Goal: Information Seeking & Learning: Learn about a topic

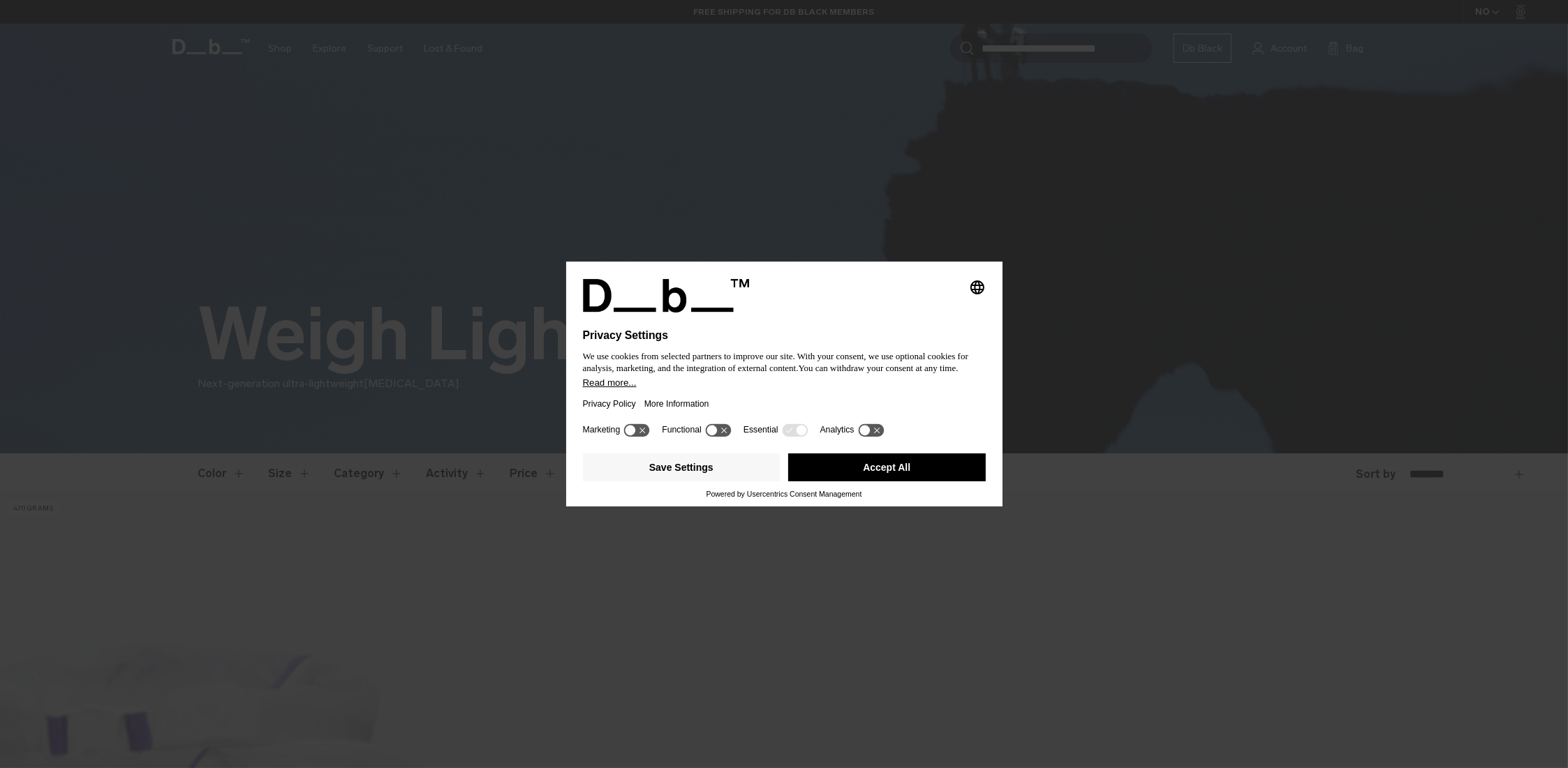
click at [782, 426] on icon at bounding box center [795, 430] width 25 height 13
click at [891, 469] on button "Accept All" at bounding box center [887, 468] width 198 height 28
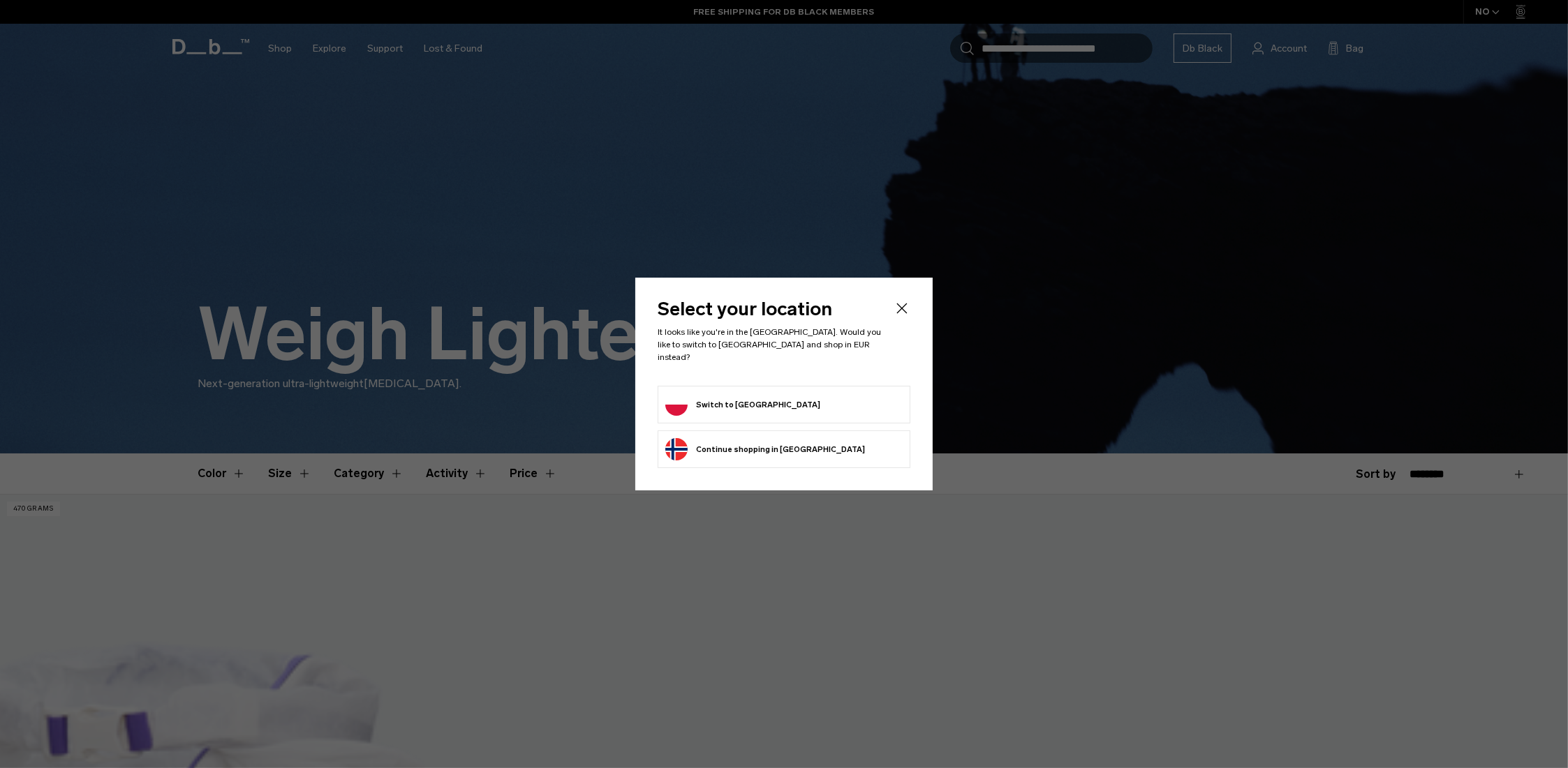
drag, startPoint x: 729, startPoint y: 395, endPoint x: 777, endPoint y: 402, distance: 48.5
click at [730, 395] on button "Switch to Poland" at bounding box center [743, 405] width 155 height 22
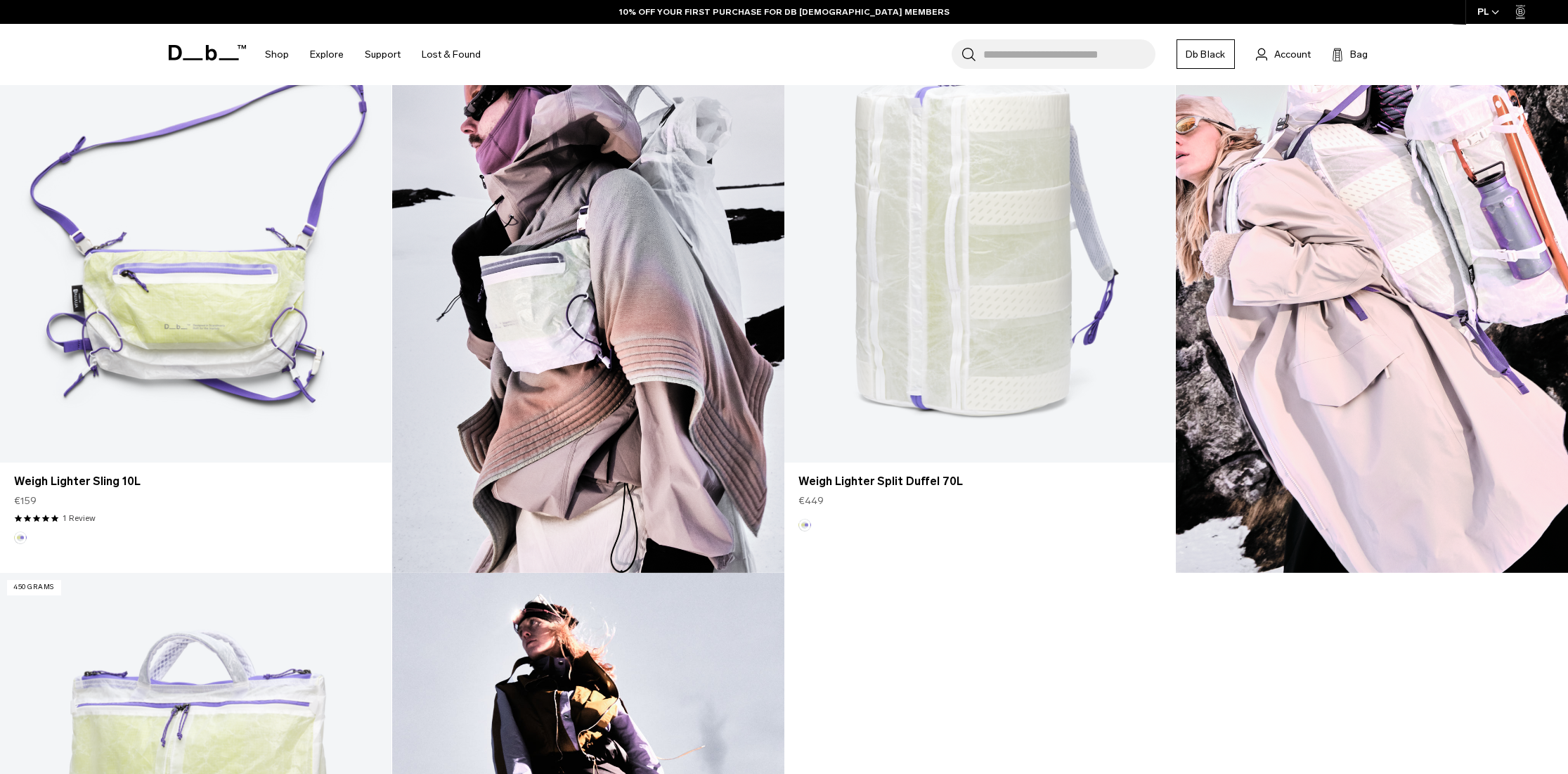
scroll to position [932, 0]
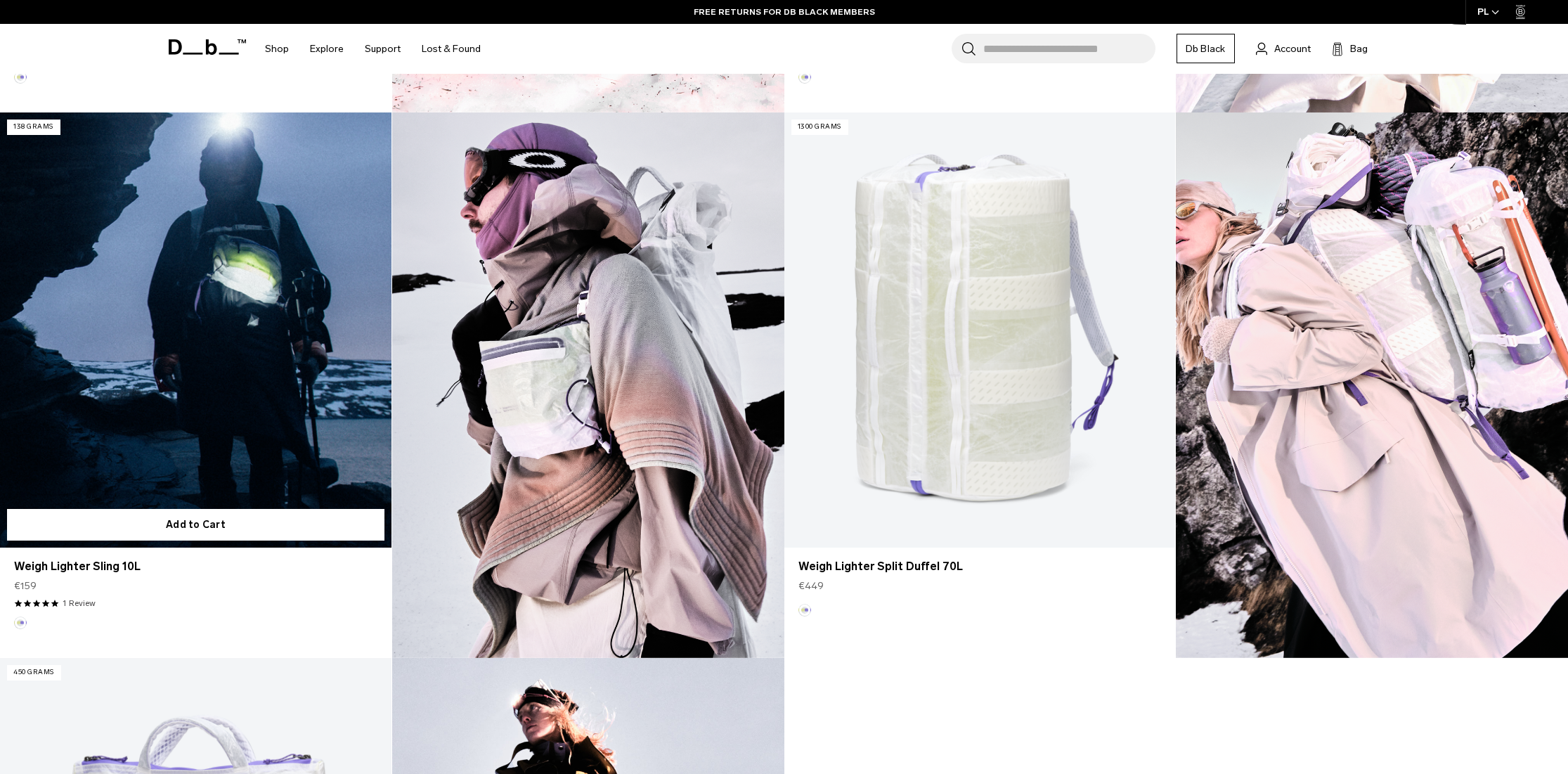
click at [267, 313] on link "Weigh Lighter Sling 10L" at bounding box center [196, 330] width 392 height 435
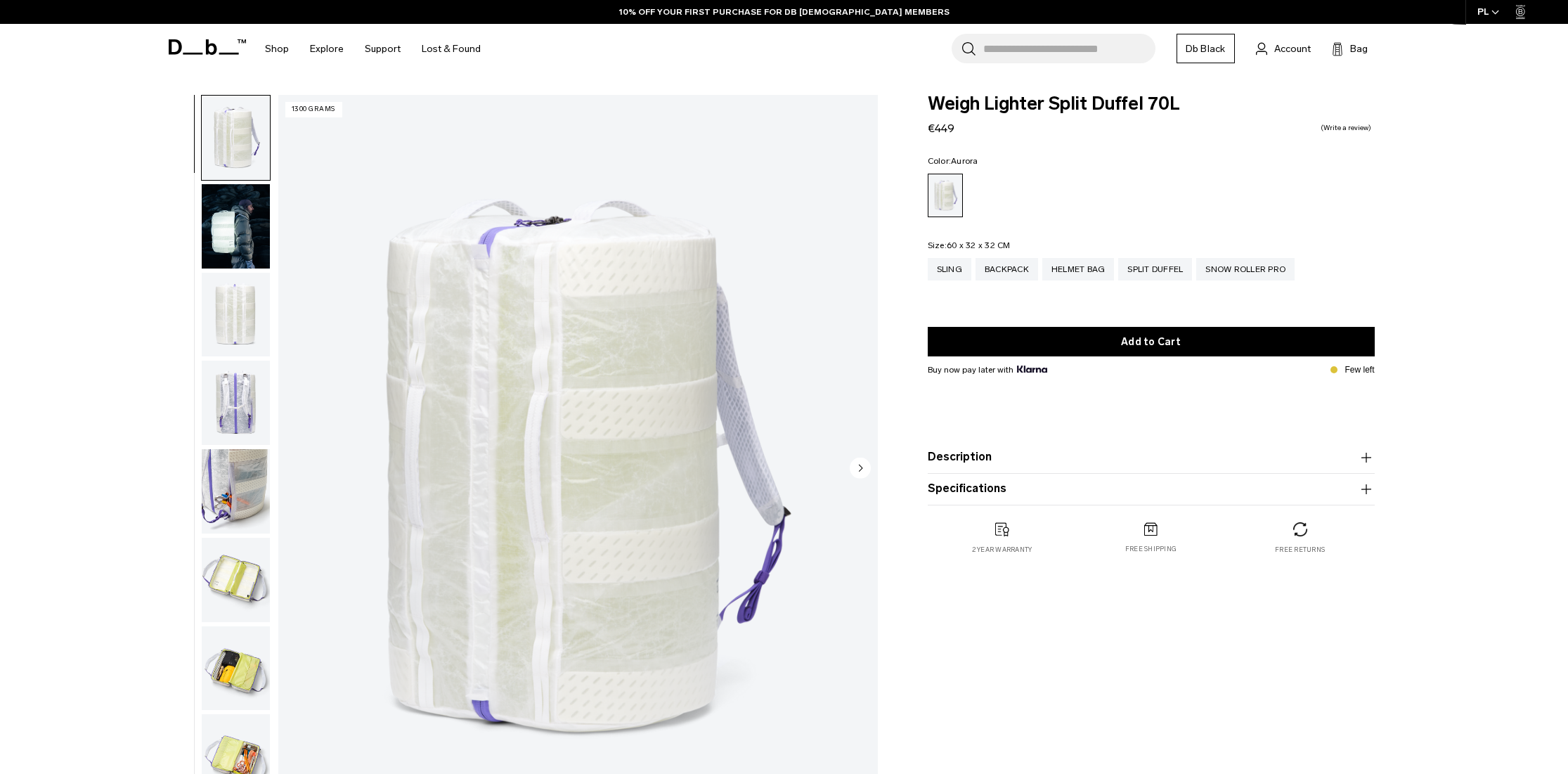
click at [244, 227] on img "button" at bounding box center [236, 227] width 68 height 84
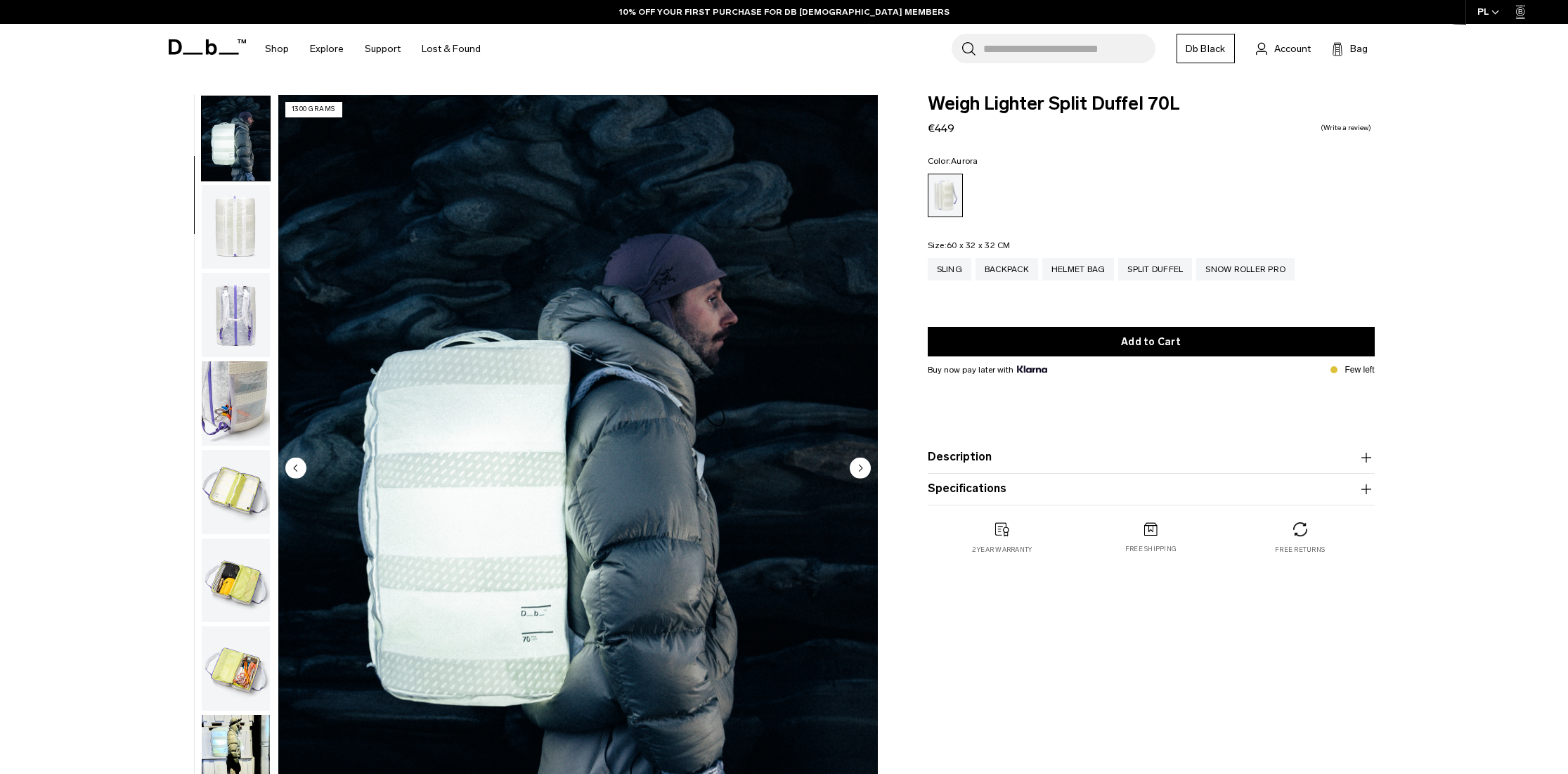
click at [247, 242] on img "button" at bounding box center [236, 227] width 68 height 84
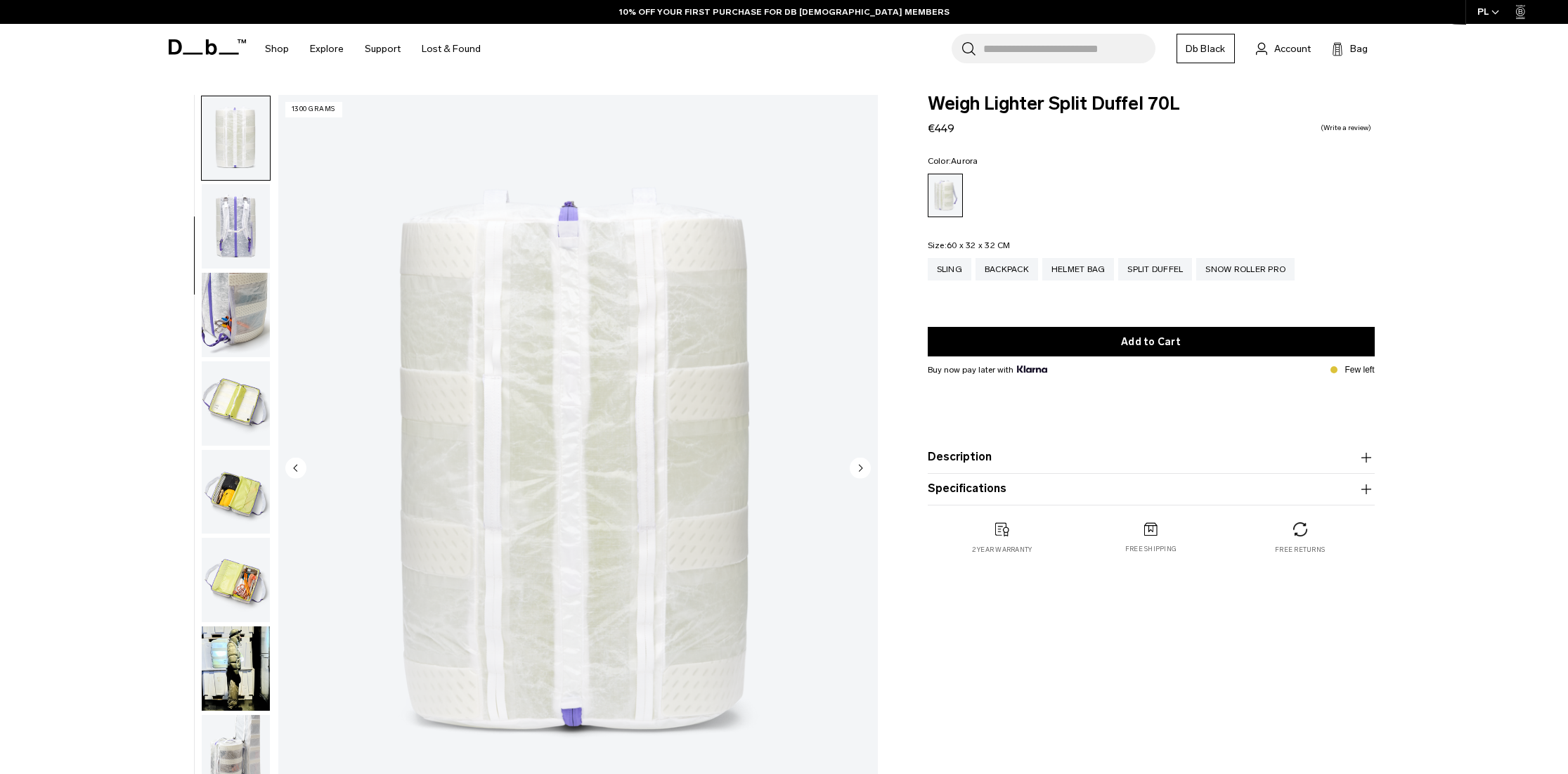
scroll to position [177, 0]
click at [229, 294] on img "button" at bounding box center [236, 314] width 68 height 84
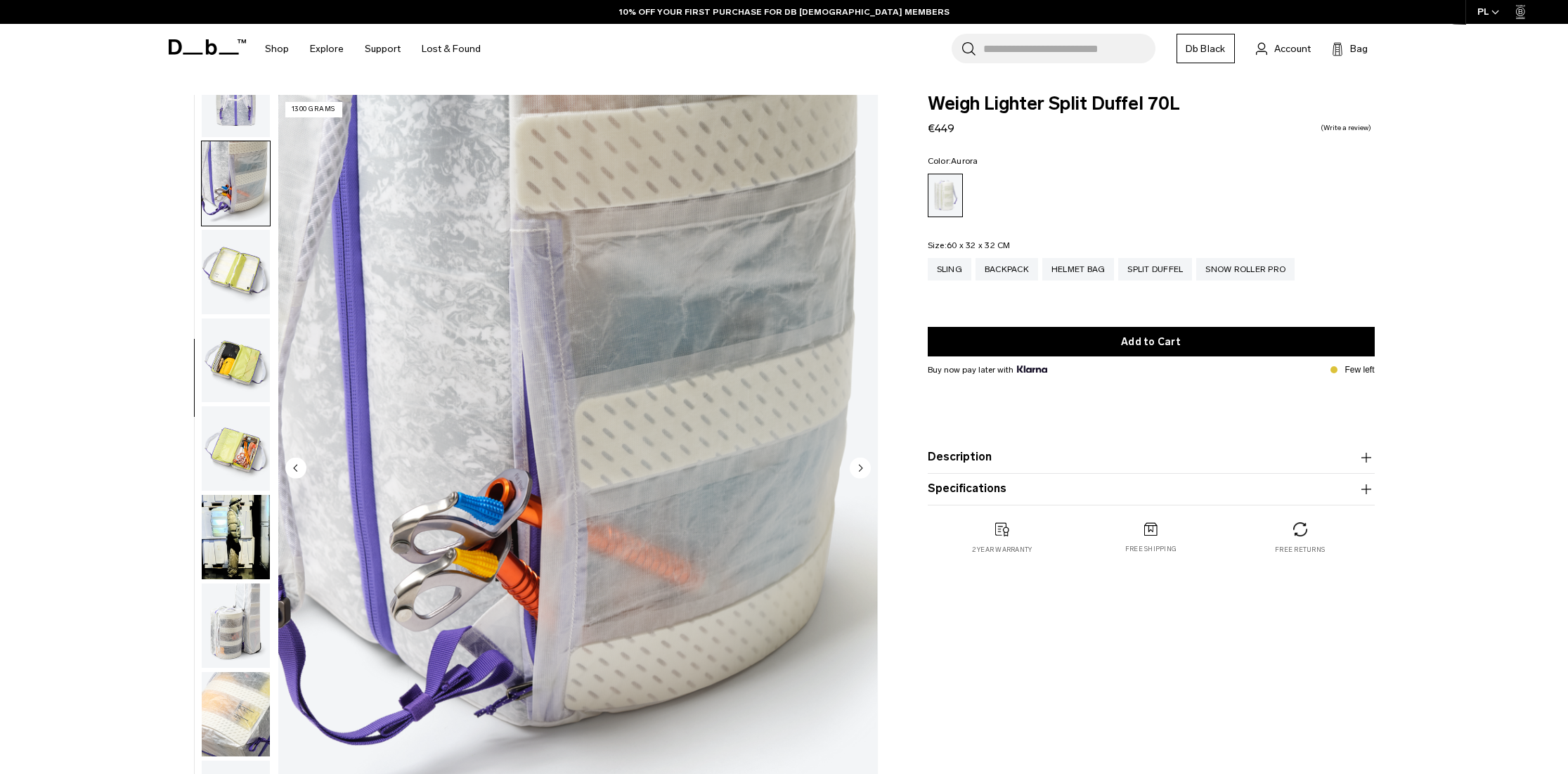
scroll to position [311, 0]
click at [222, 448] on img "button" at bounding box center [236, 447] width 68 height 84
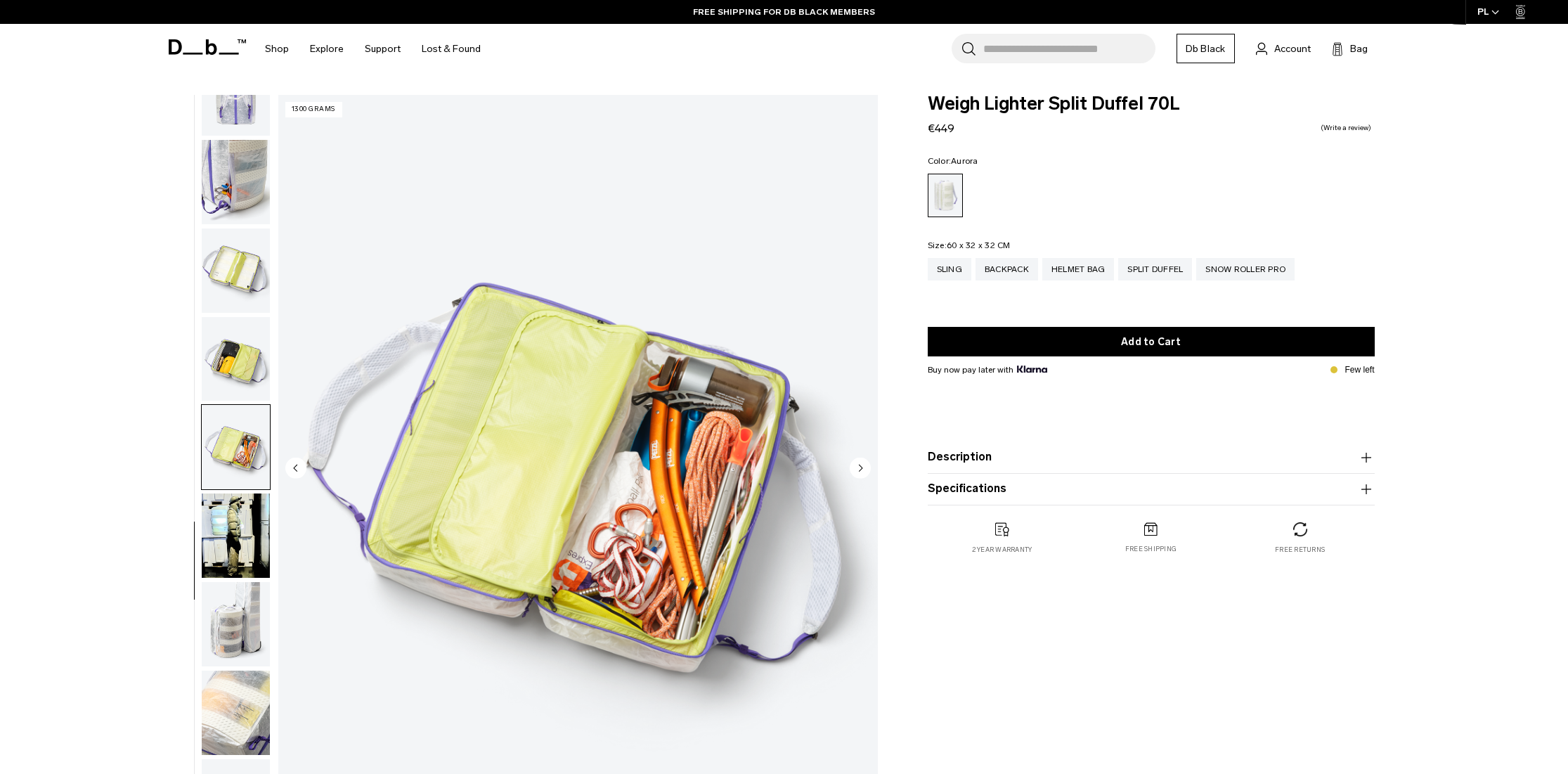
click at [246, 355] on img "button" at bounding box center [236, 360] width 68 height 84
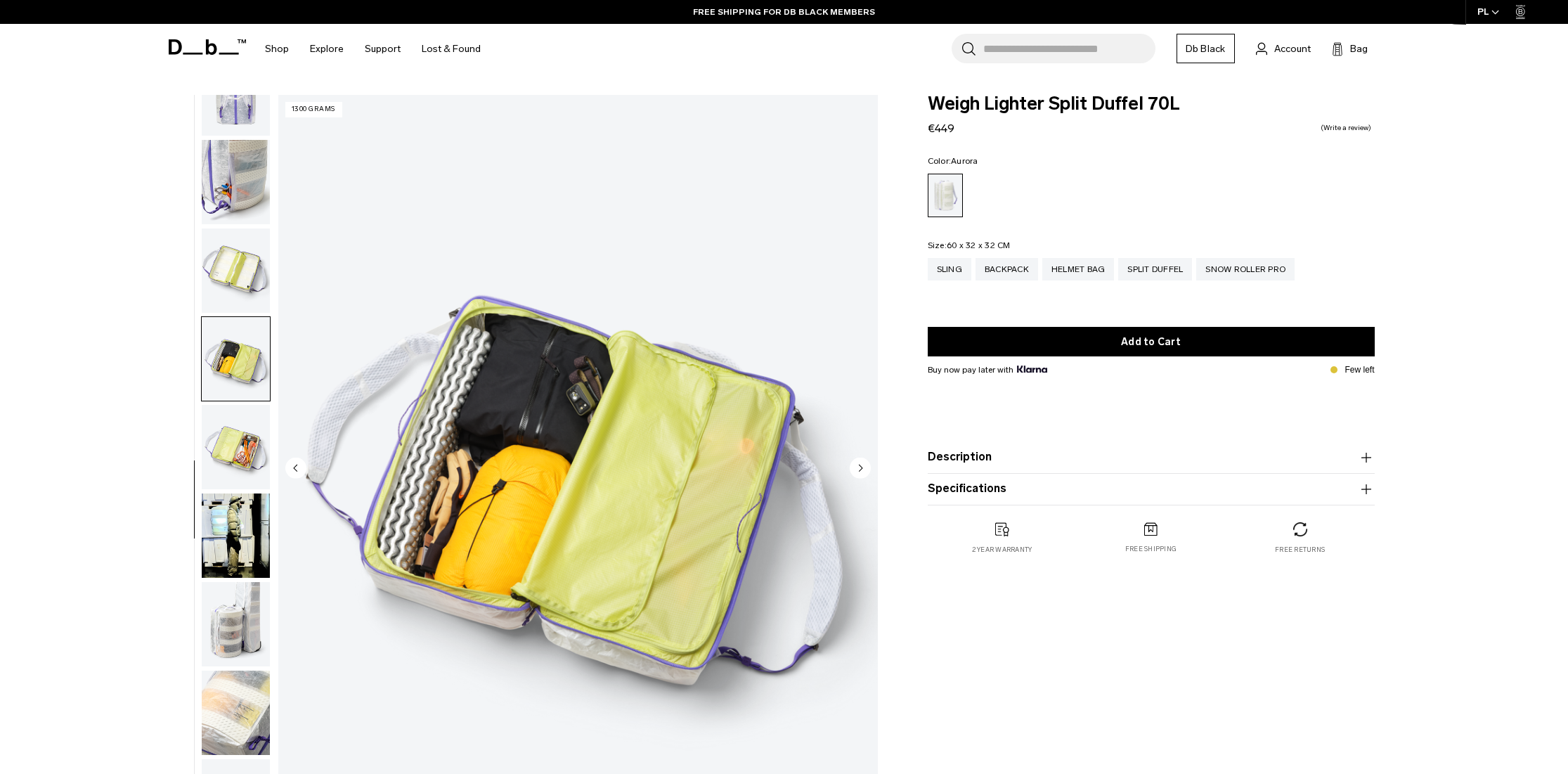
click at [251, 260] on img "button" at bounding box center [236, 270] width 68 height 84
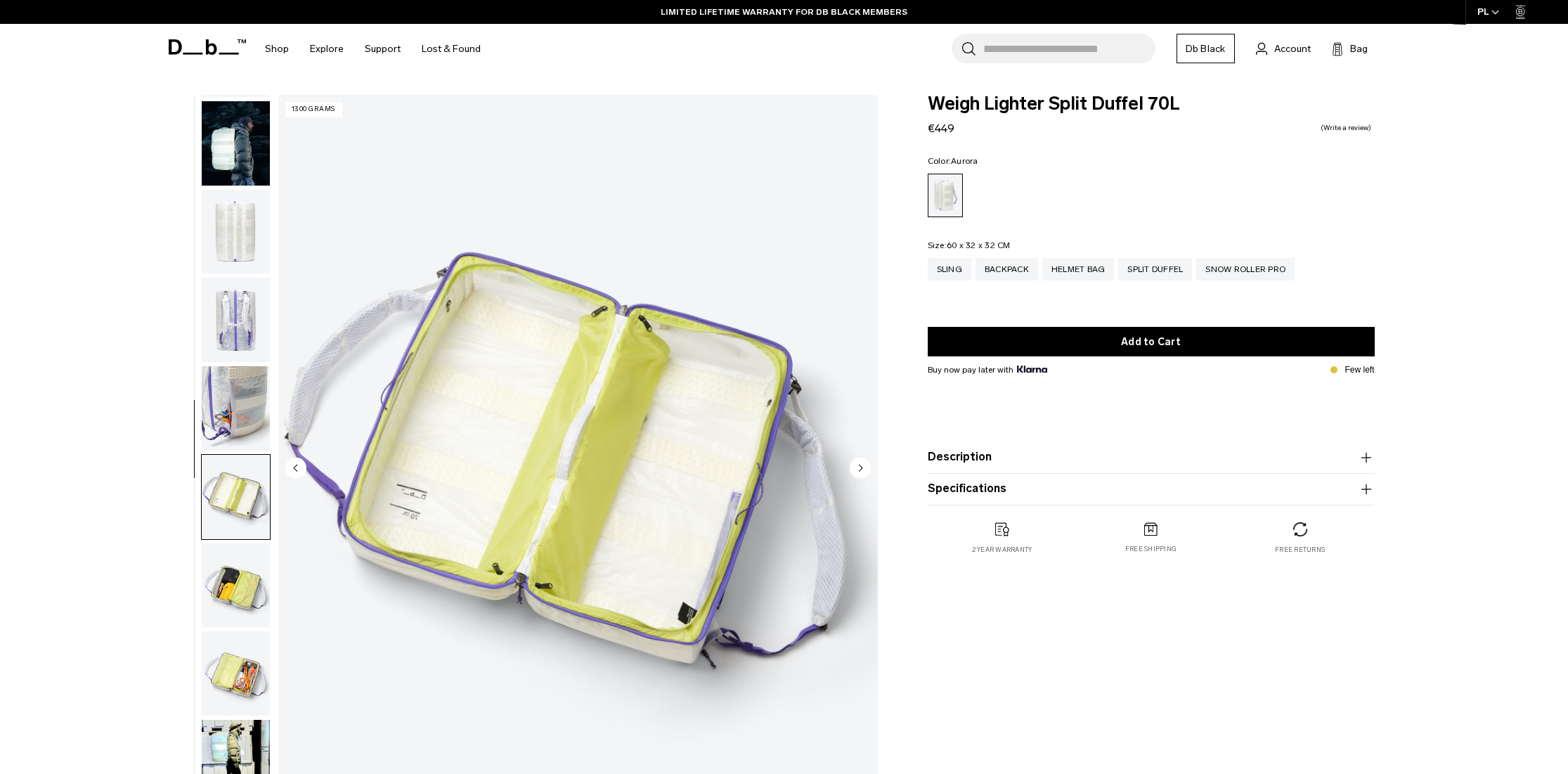
scroll to position [0, 0]
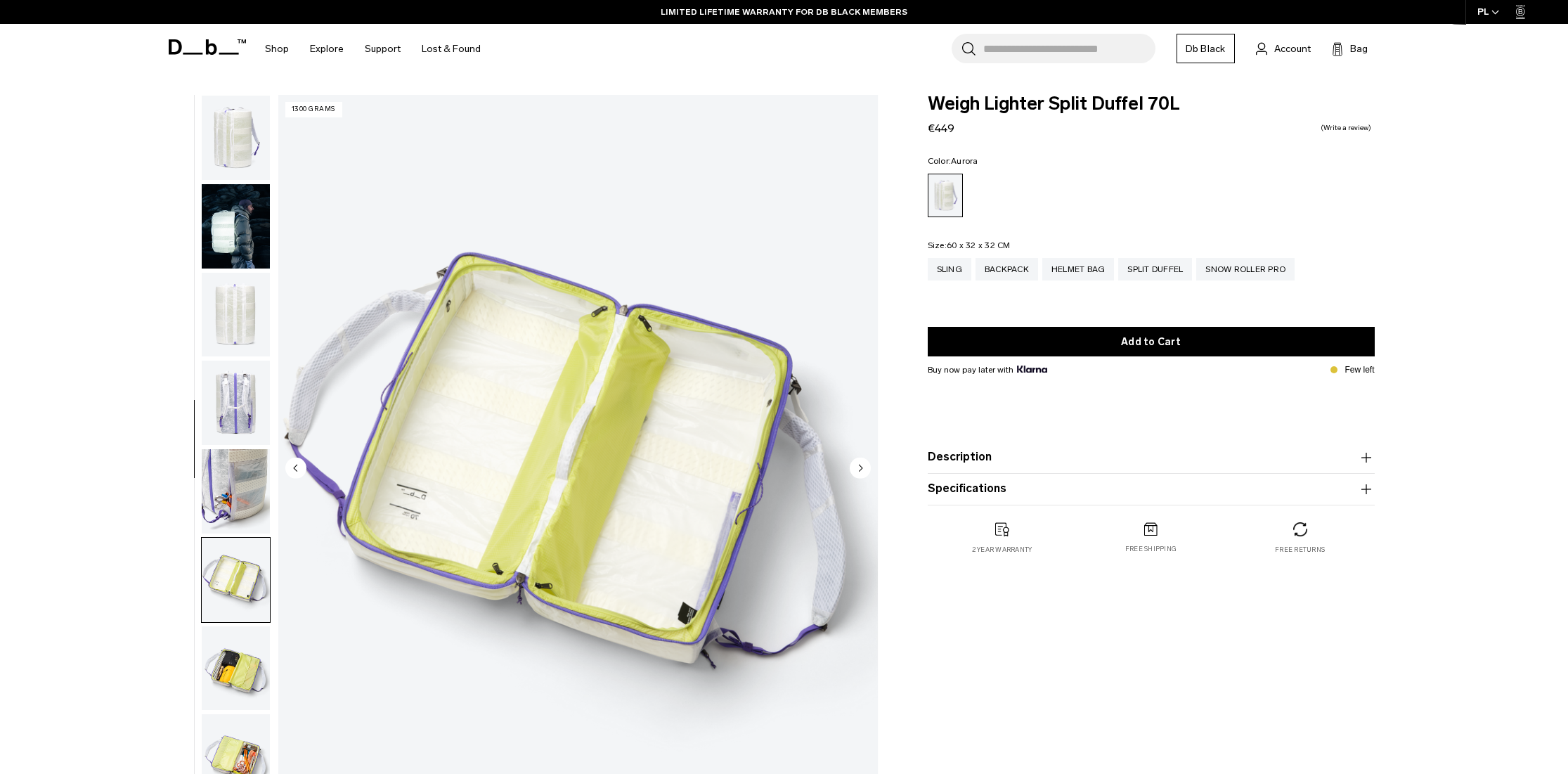
click at [226, 127] on img "button" at bounding box center [236, 138] width 68 height 84
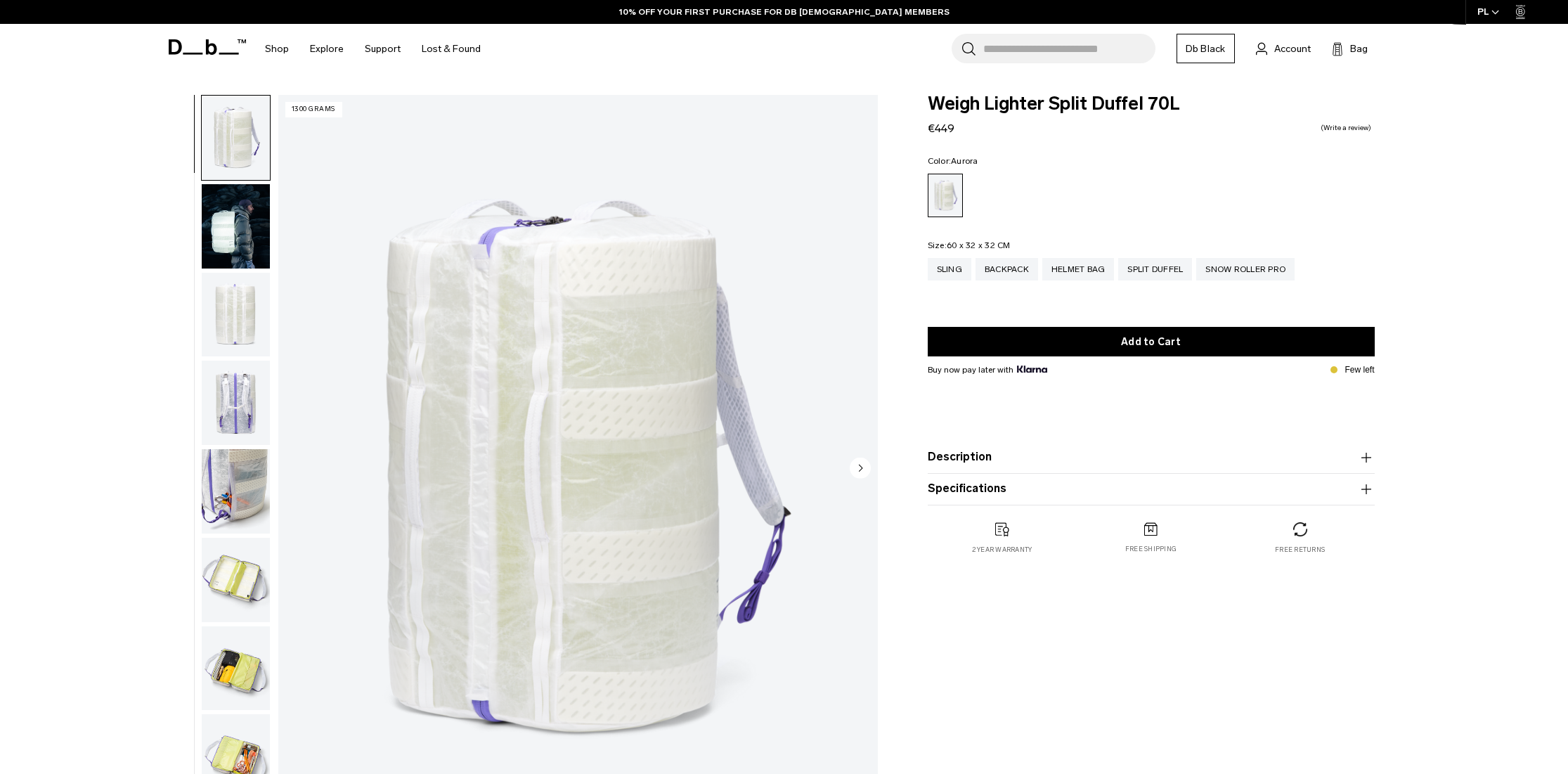
click at [237, 299] on img "button" at bounding box center [236, 315] width 68 height 84
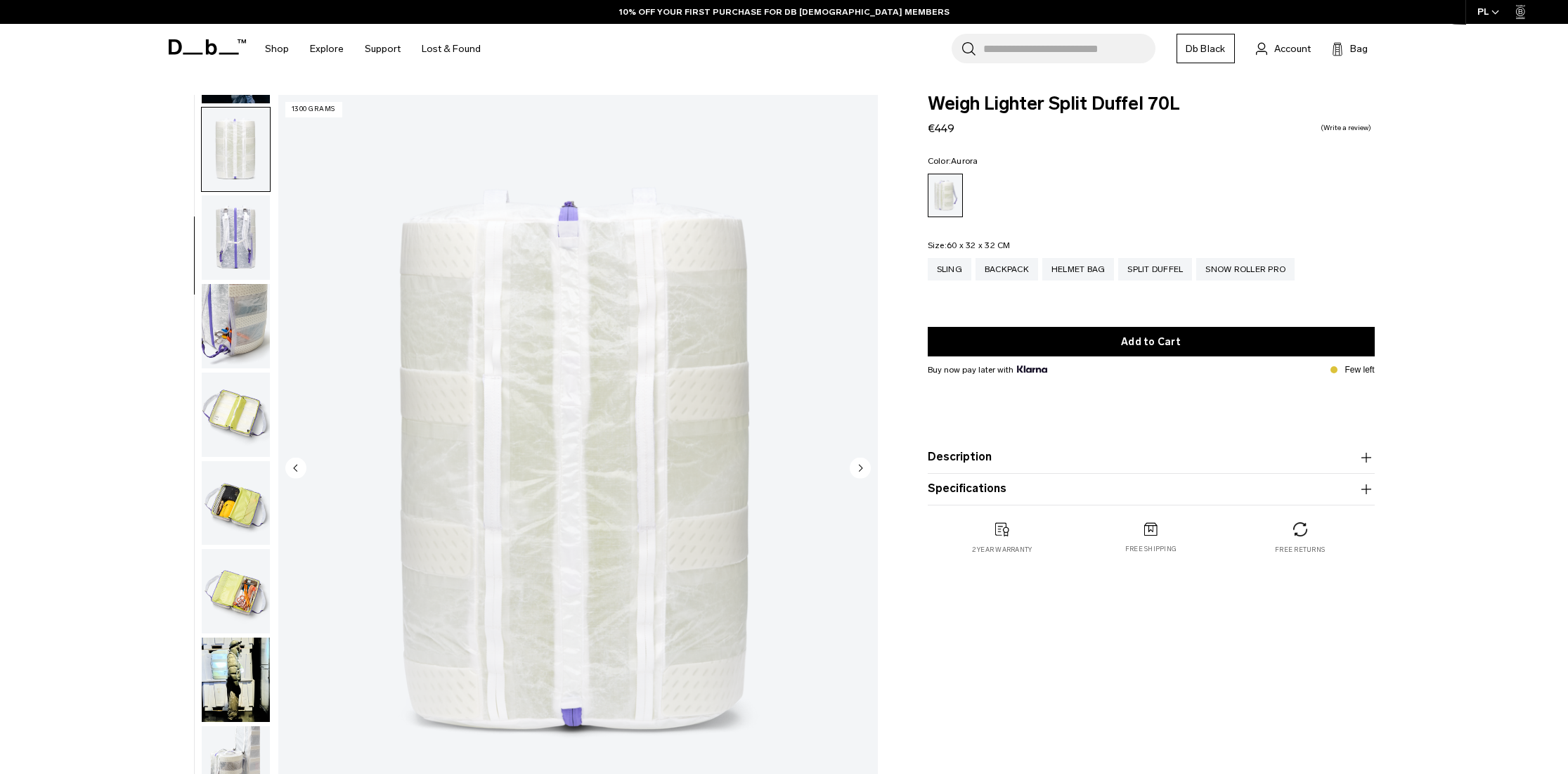
scroll to position [177, 0]
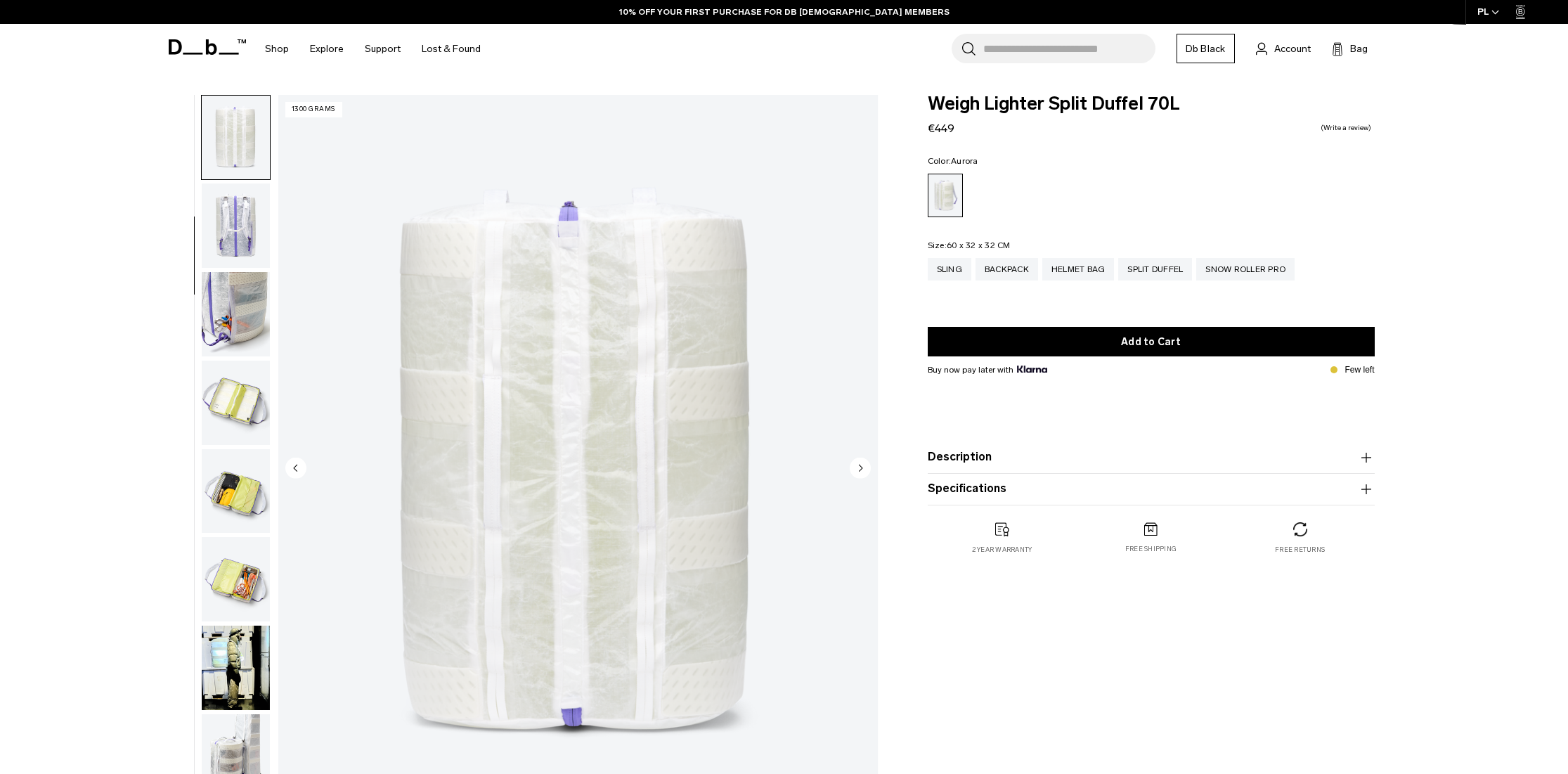
click at [237, 317] on img "button" at bounding box center [236, 314] width 68 height 84
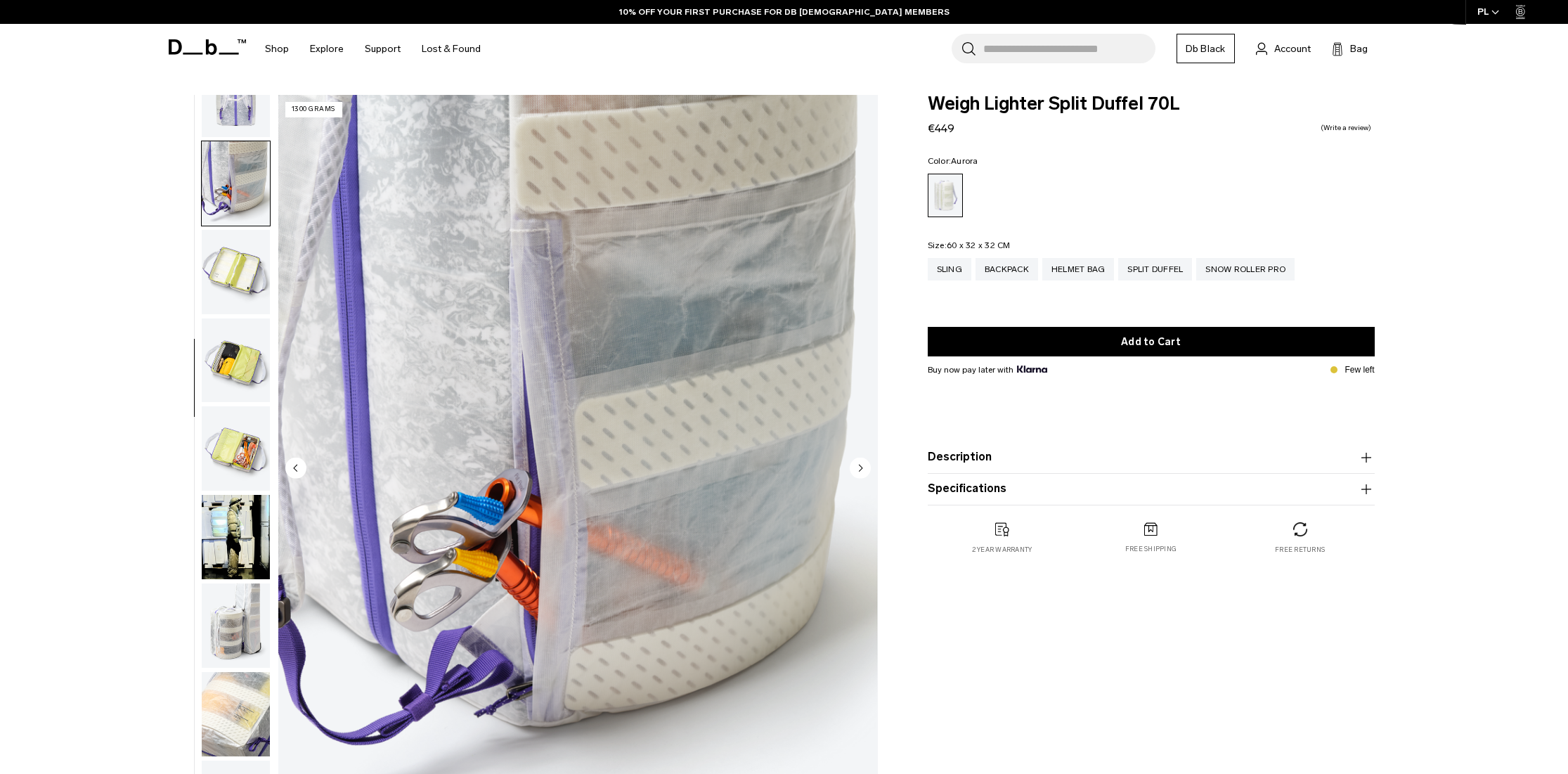
scroll to position [311, 0]
click at [247, 278] on img "button" at bounding box center [236, 270] width 68 height 84
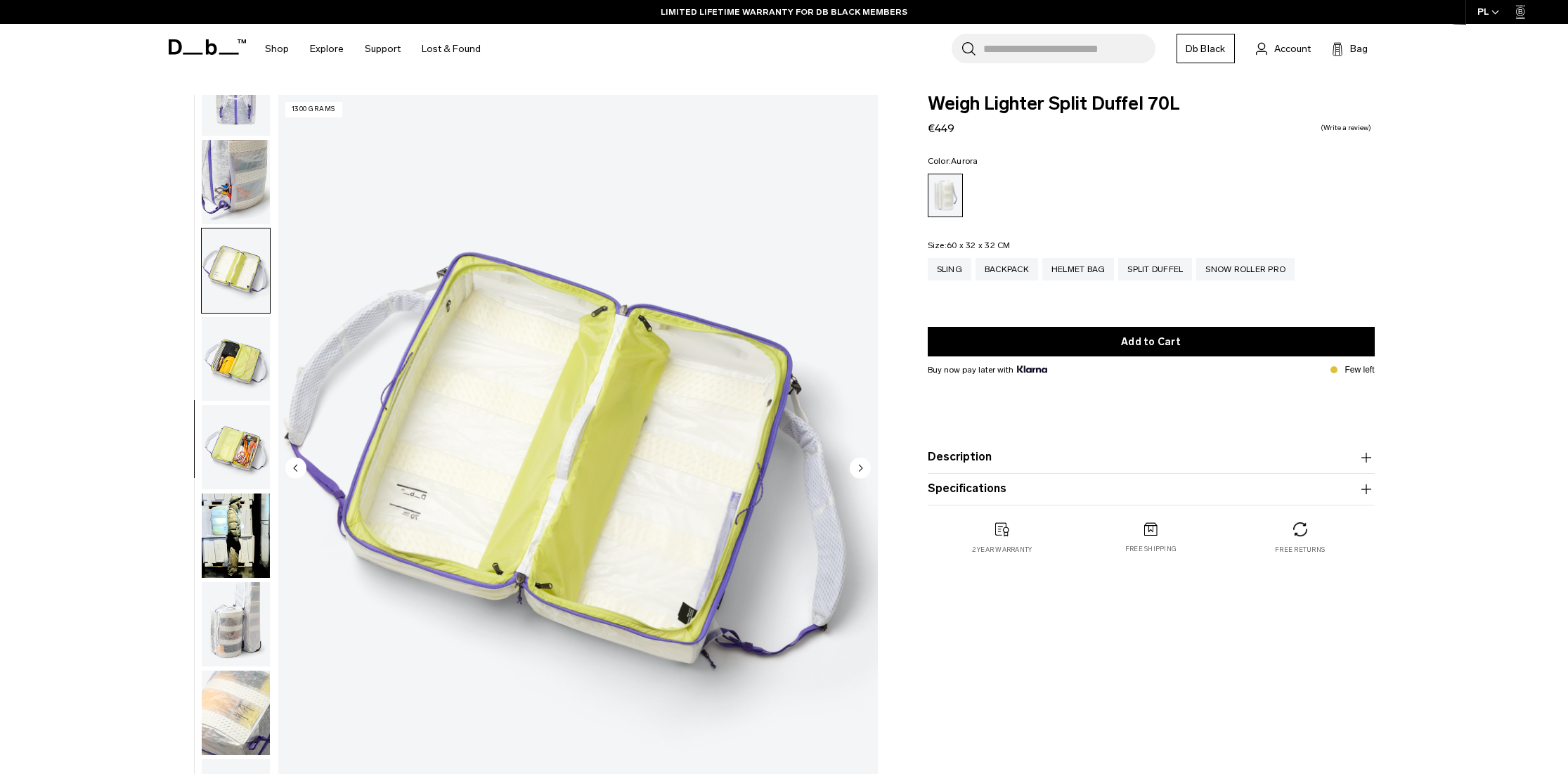
click at [239, 375] on img "button" at bounding box center [236, 360] width 68 height 84
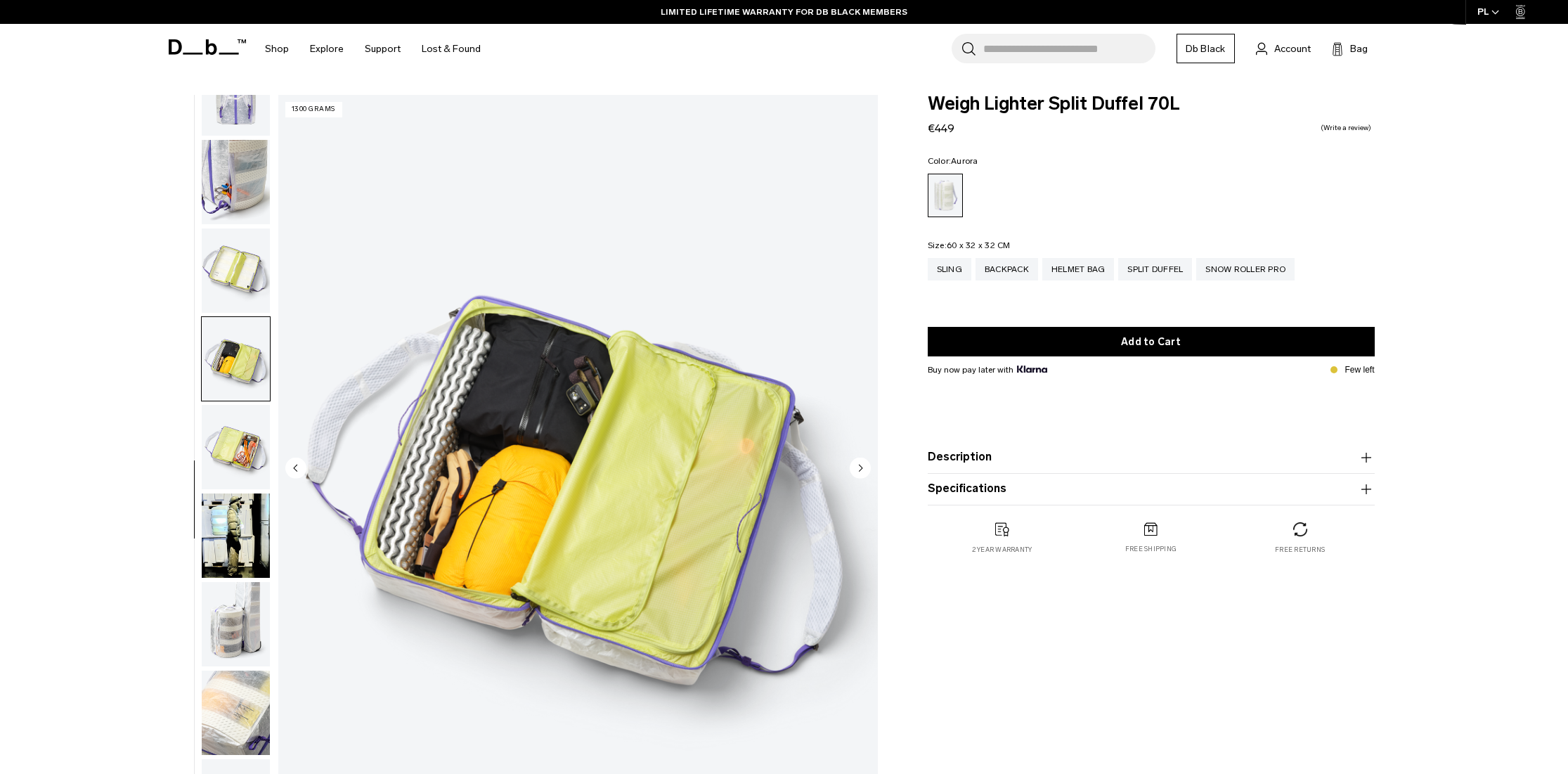
click at [234, 442] on img "button" at bounding box center [236, 447] width 68 height 84
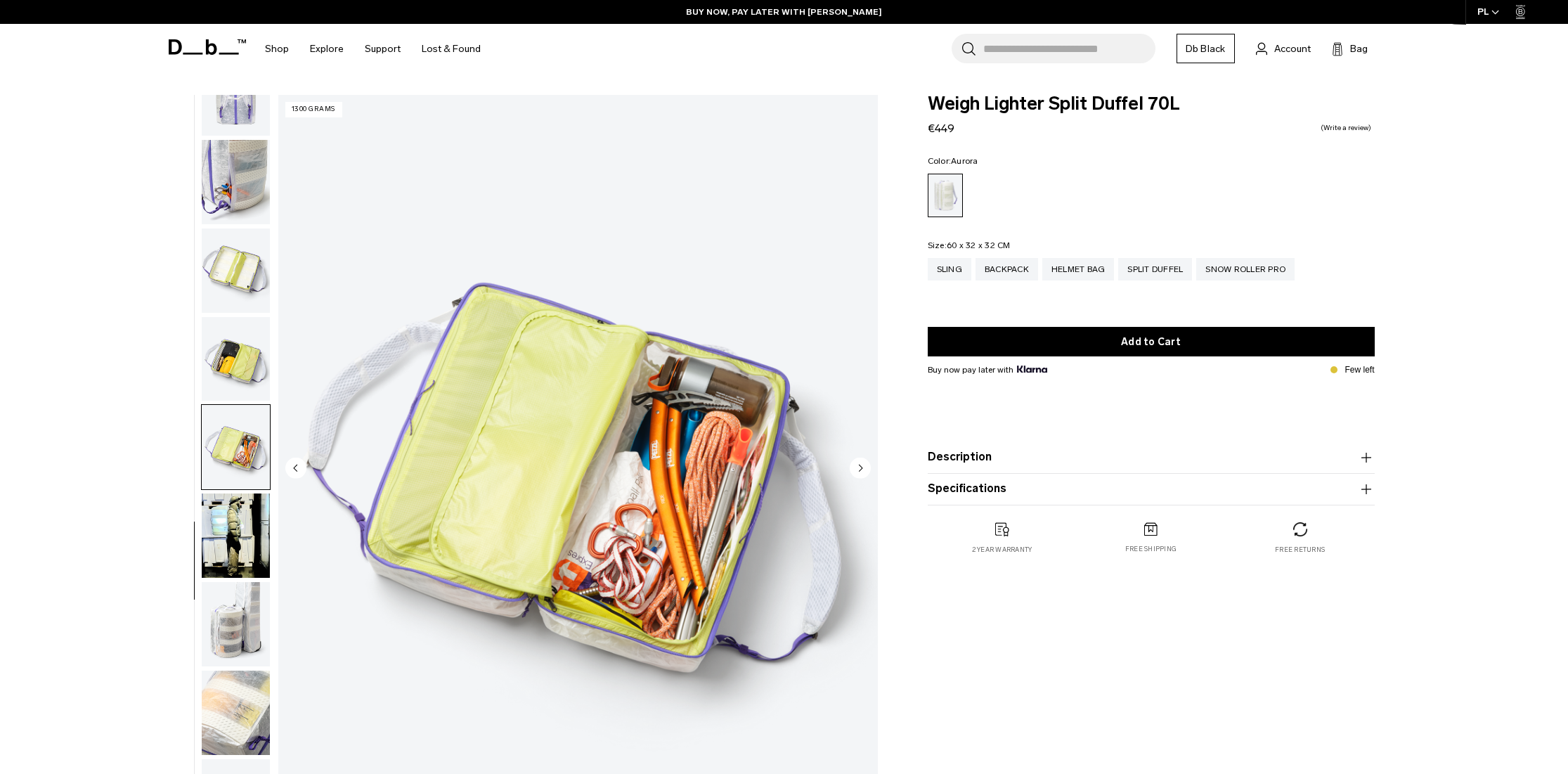
click at [237, 524] on img "button" at bounding box center [236, 536] width 68 height 84
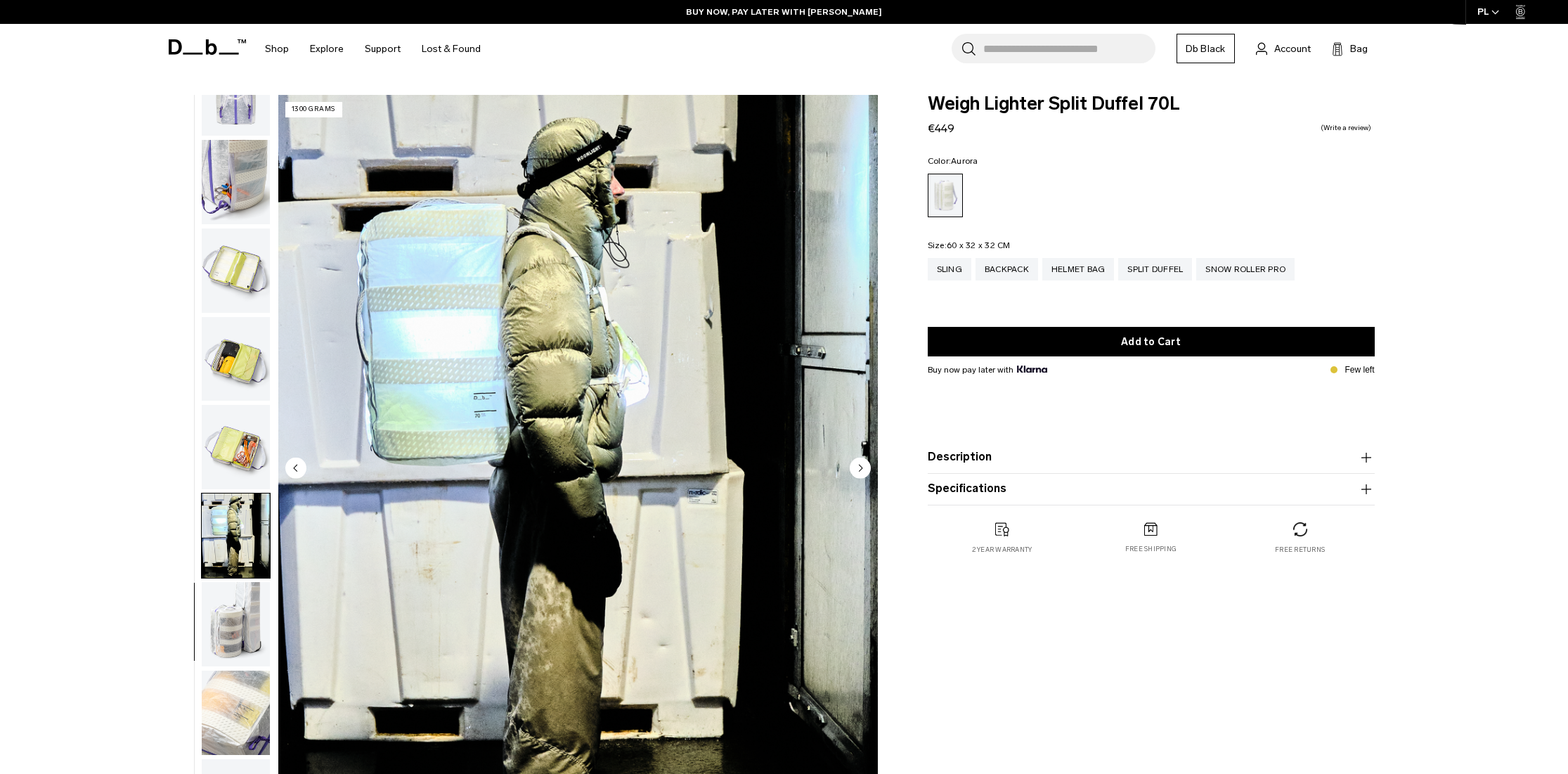
click at [228, 626] on img "button" at bounding box center [236, 624] width 68 height 84
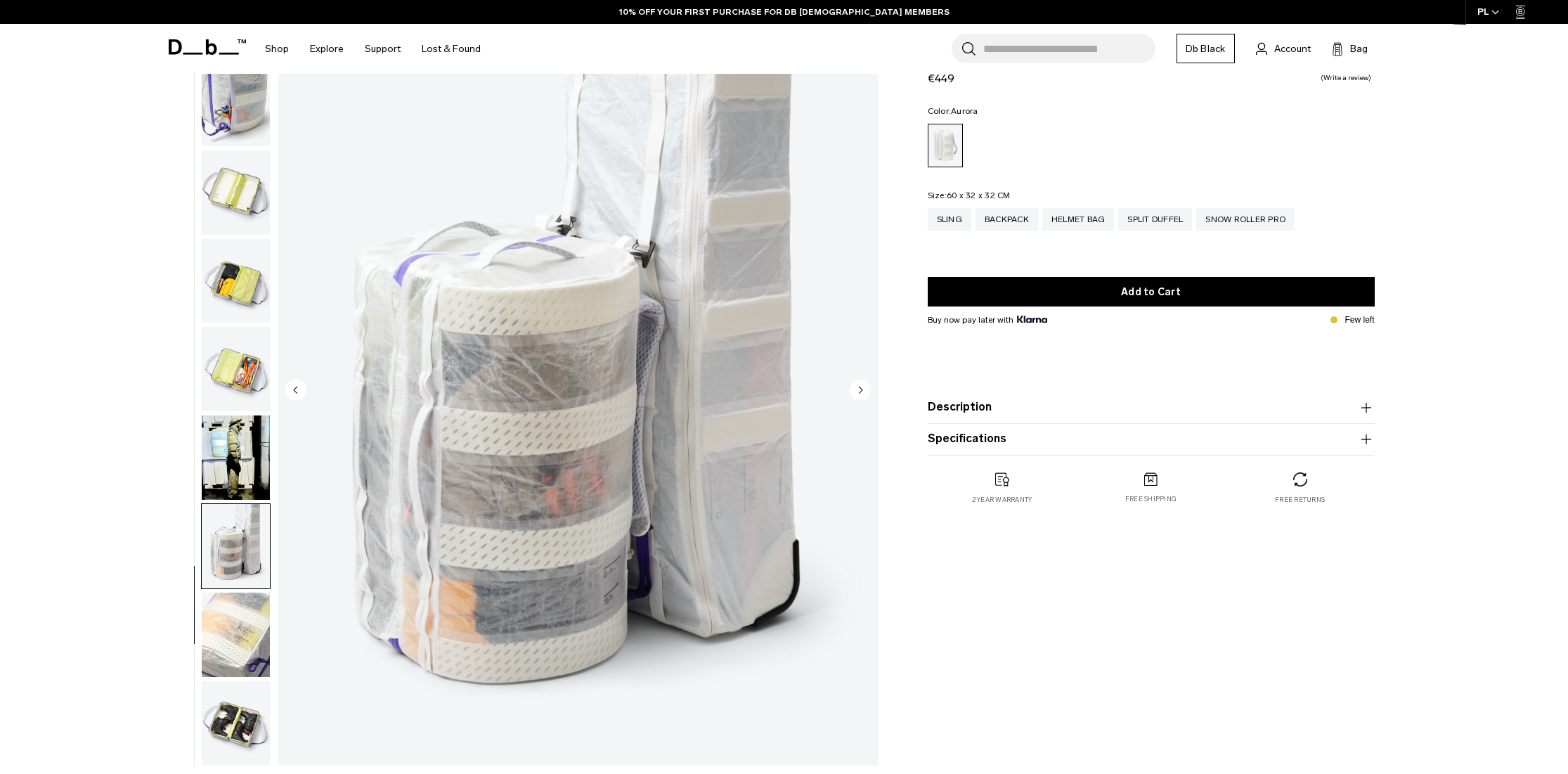
scroll to position [211, 0]
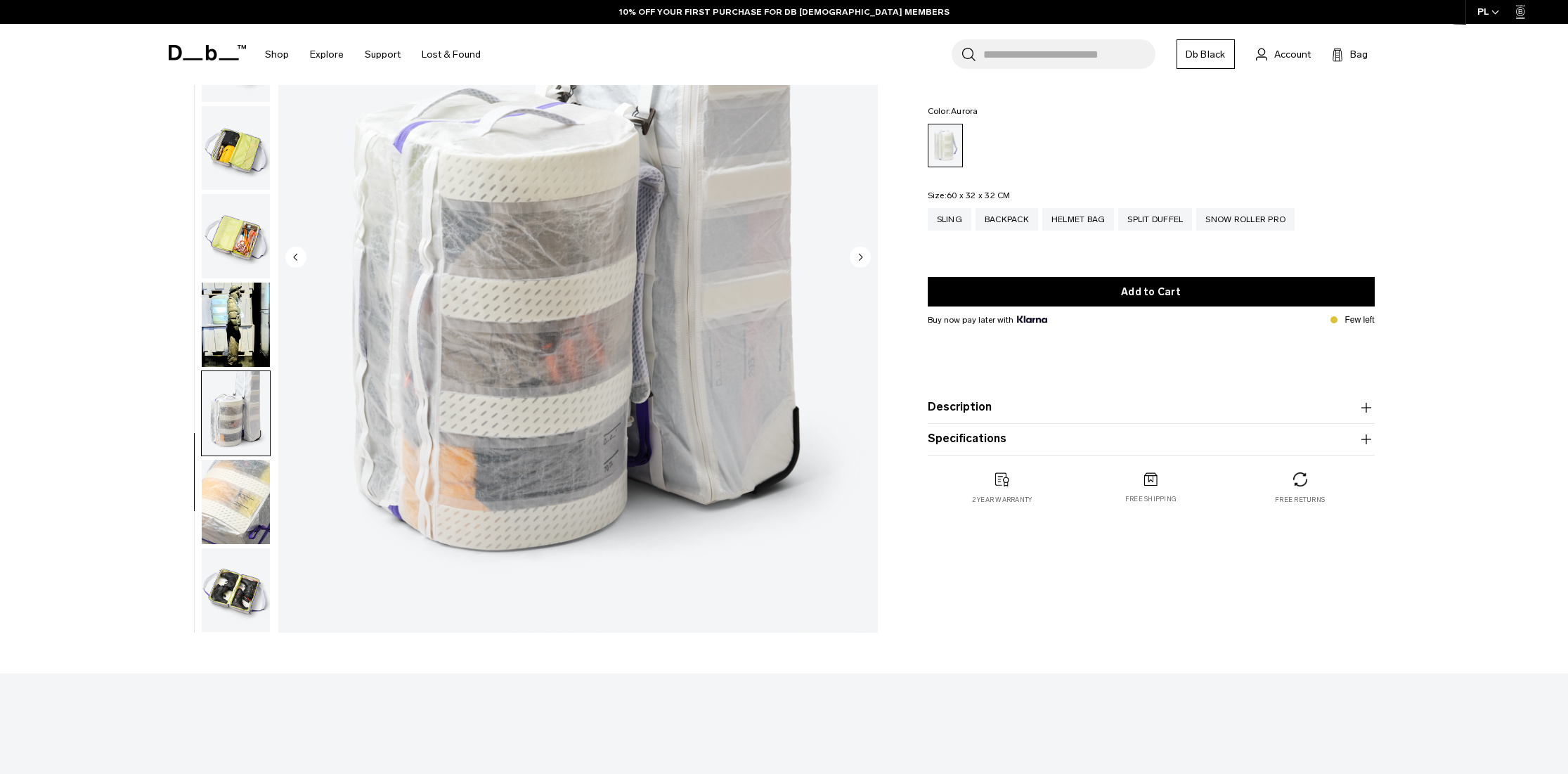
click at [243, 509] on img "button" at bounding box center [236, 502] width 68 height 84
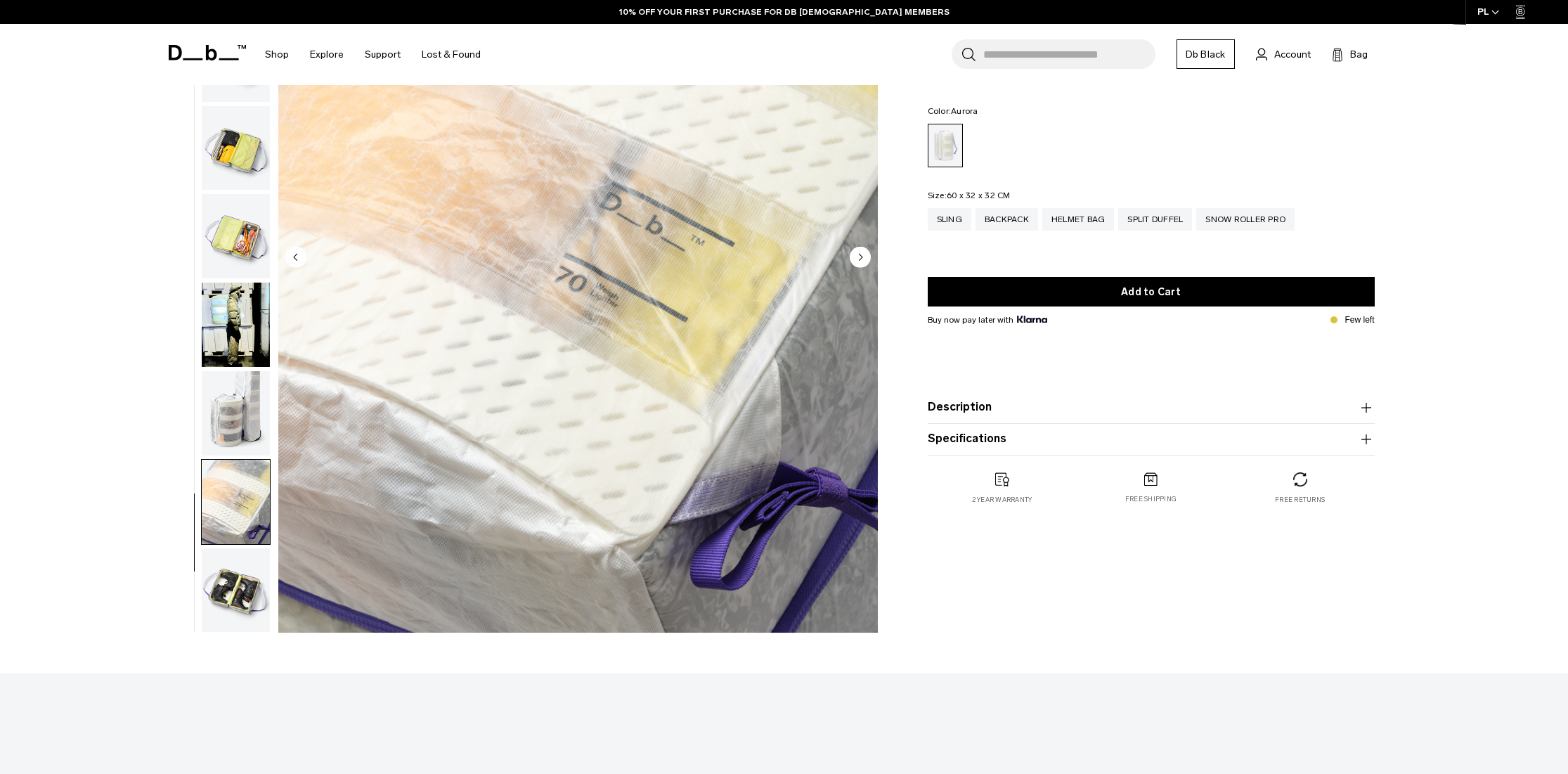
click at [245, 586] on img "button" at bounding box center [236, 590] width 68 height 84
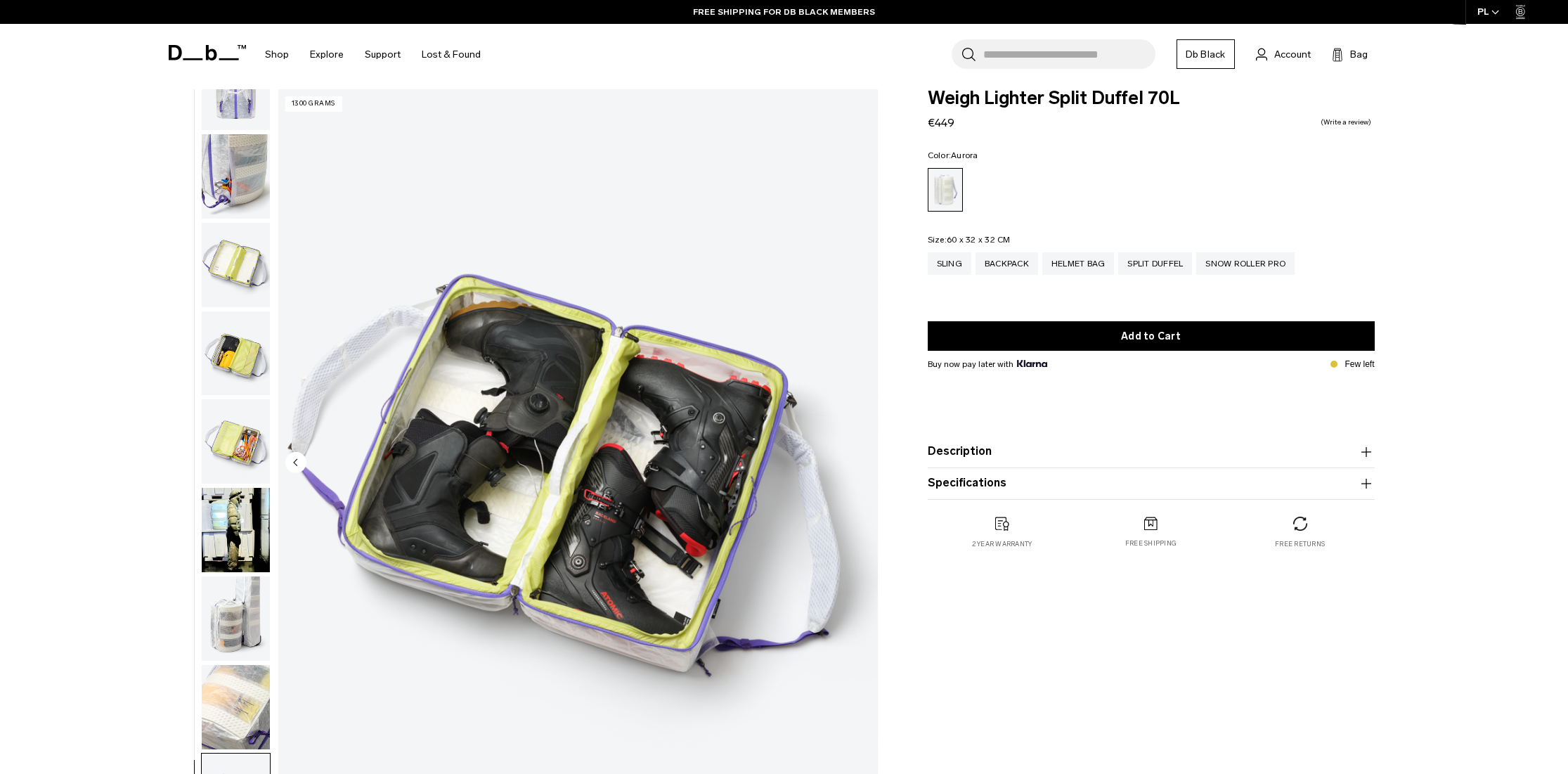
scroll to position [0, 0]
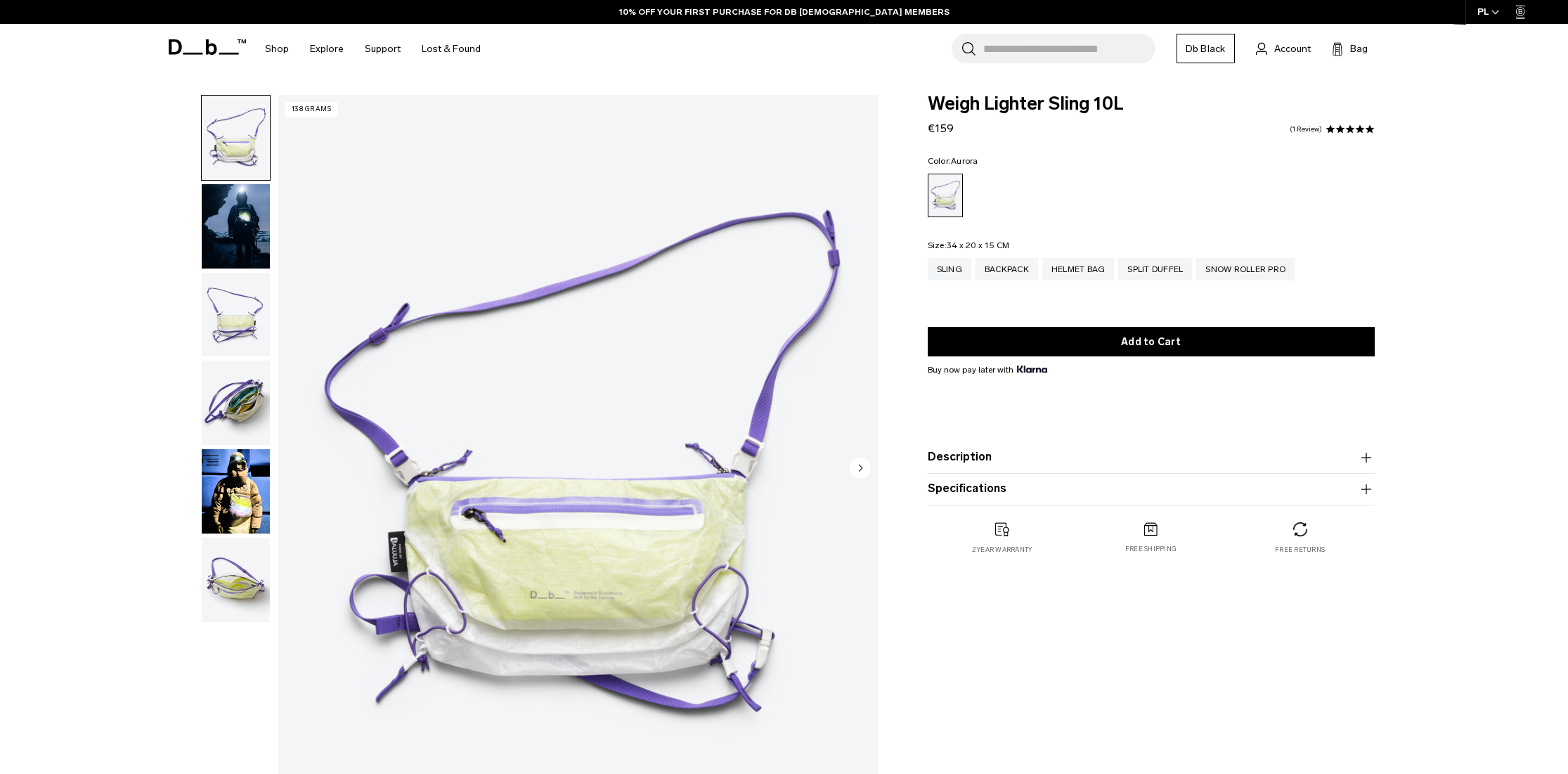
click at [250, 214] on img "button" at bounding box center [236, 227] width 68 height 84
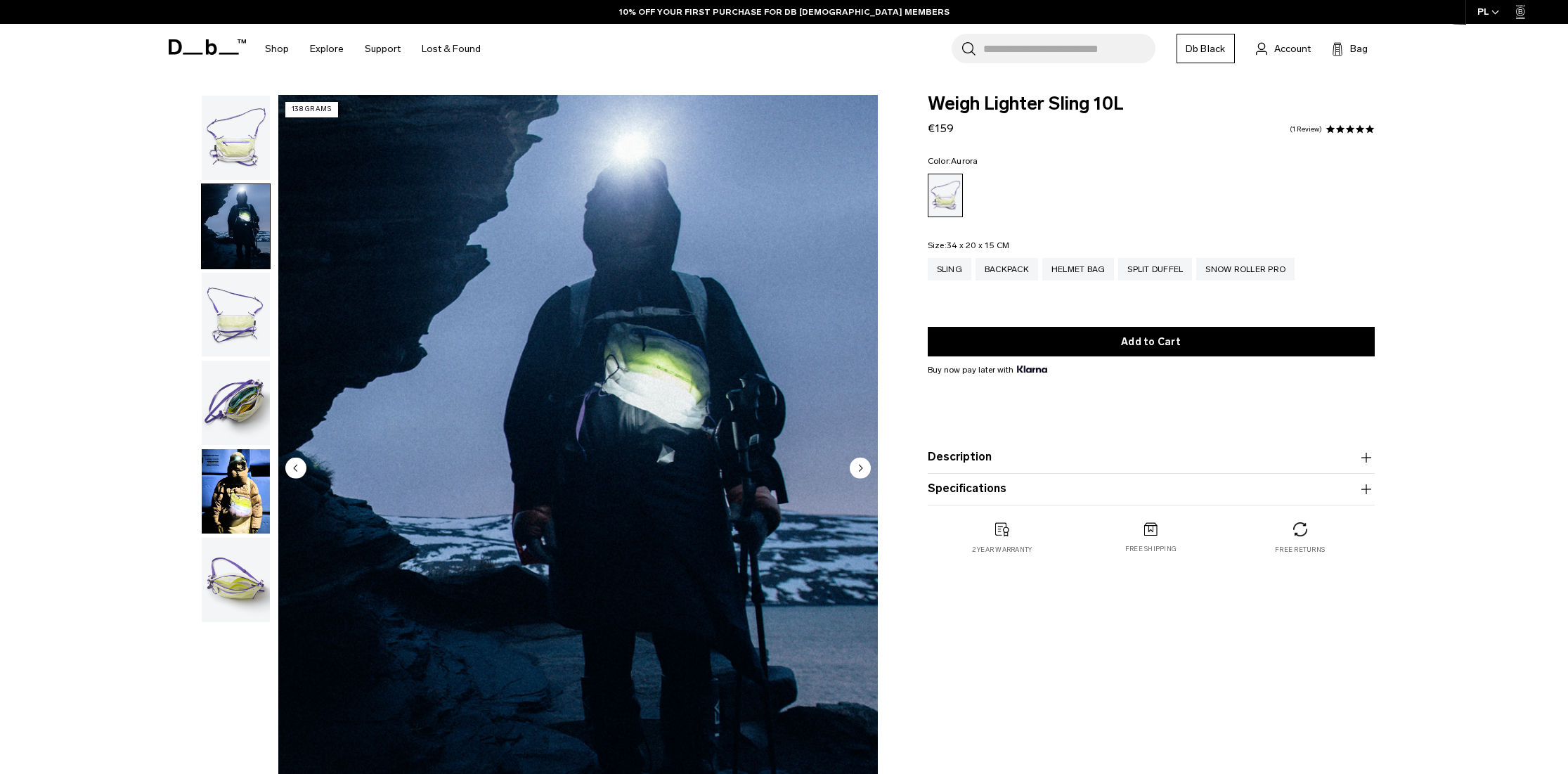
click at [236, 330] on img "button" at bounding box center [236, 315] width 68 height 84
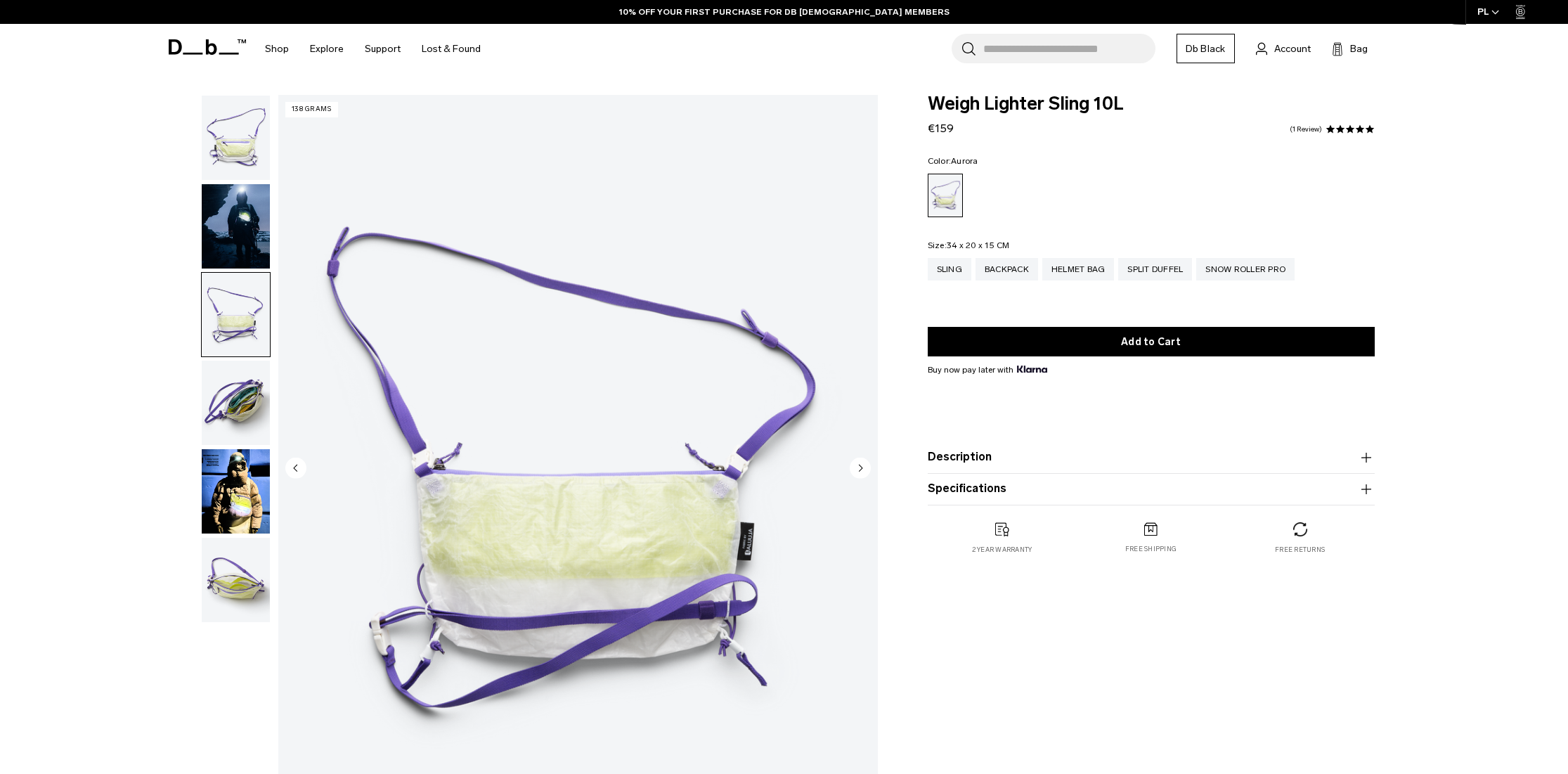
click at [212, 408] on img "button" at bounding box center [236, 403] width 68 height 84
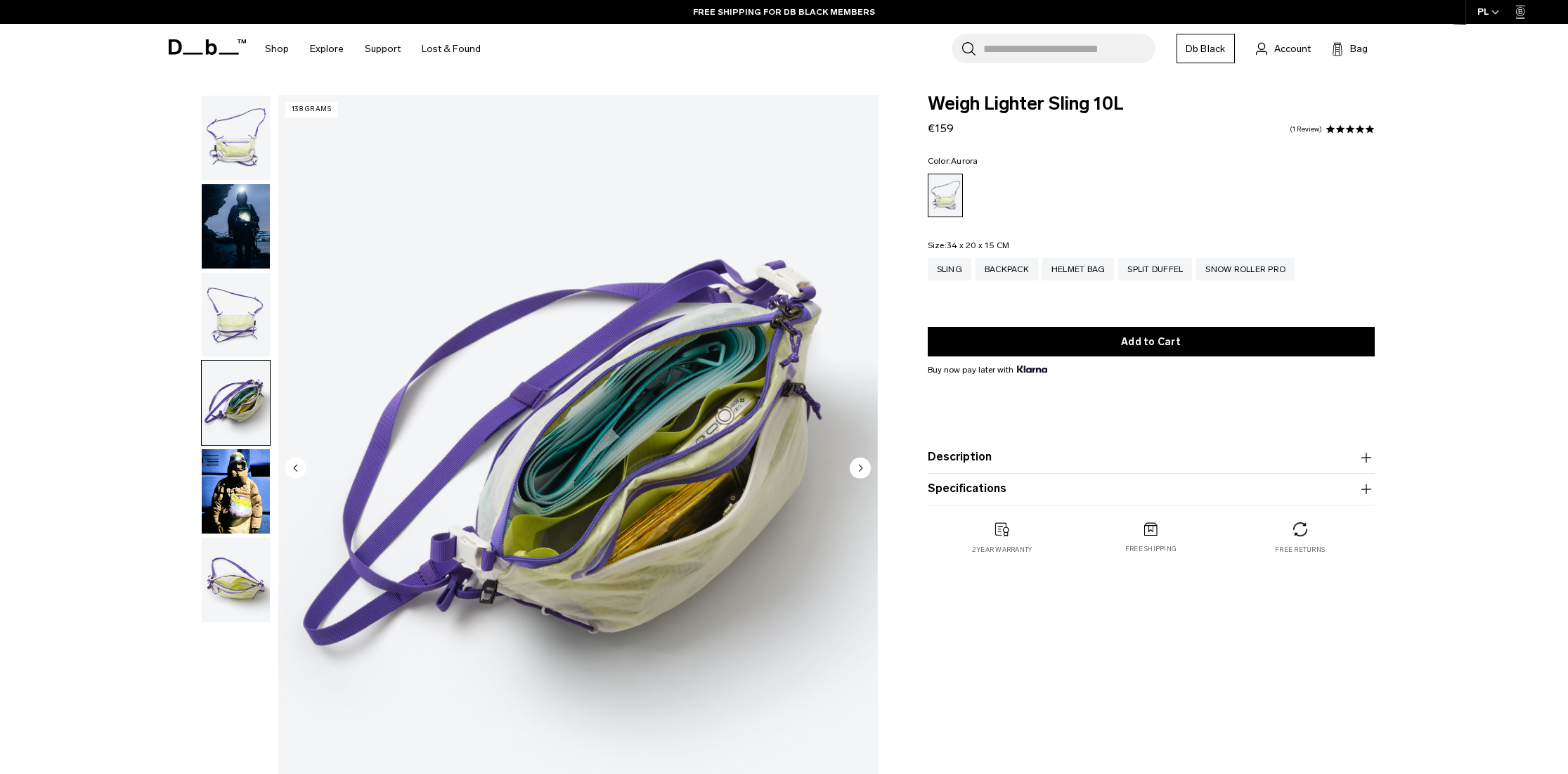
click at [255, 505] on img "button" at bounding box center [236, 491] width 68 height 84
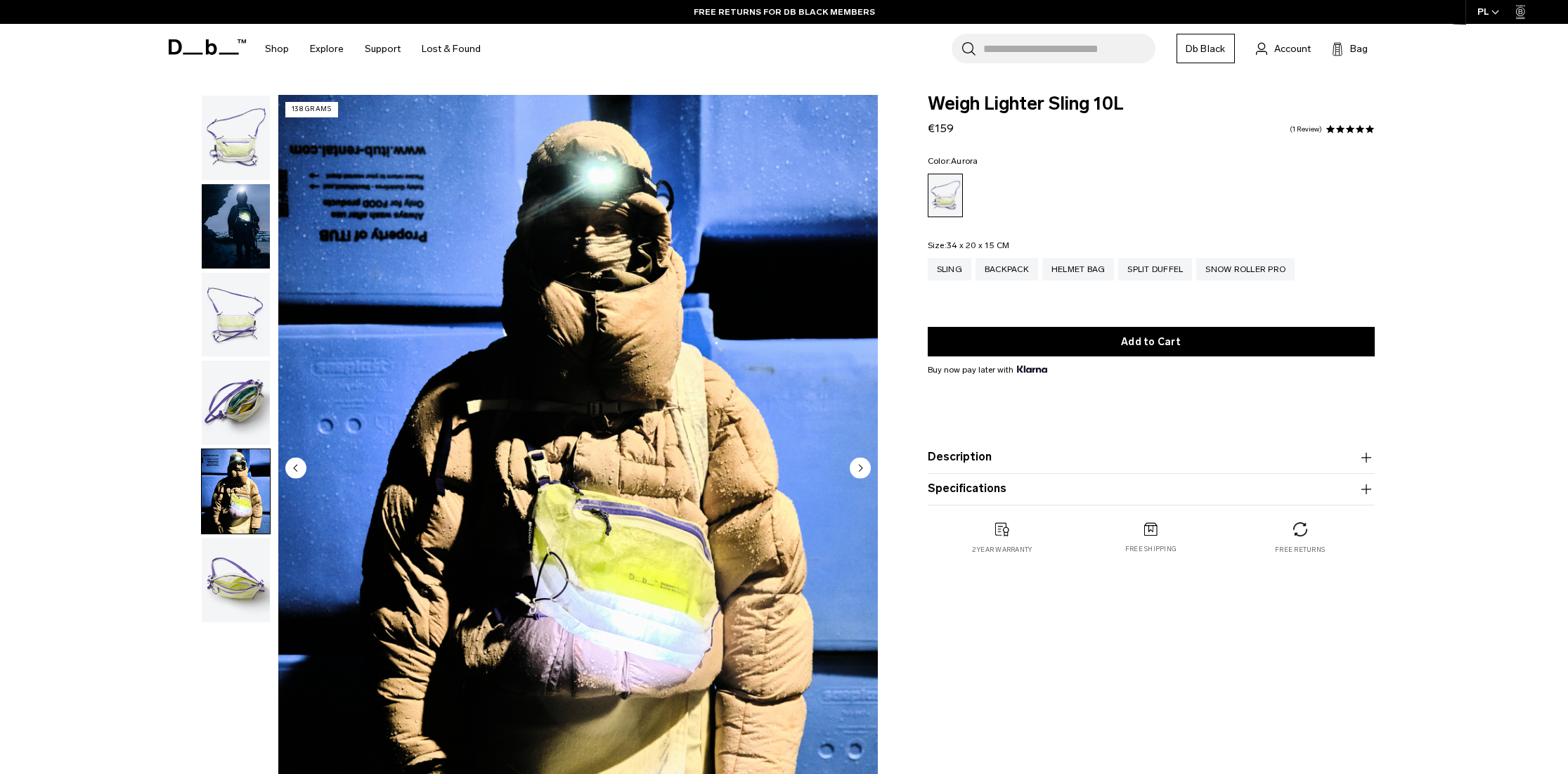
click at [242, 595] on img "button" at bounding box center [236, 580] width 68 height 84
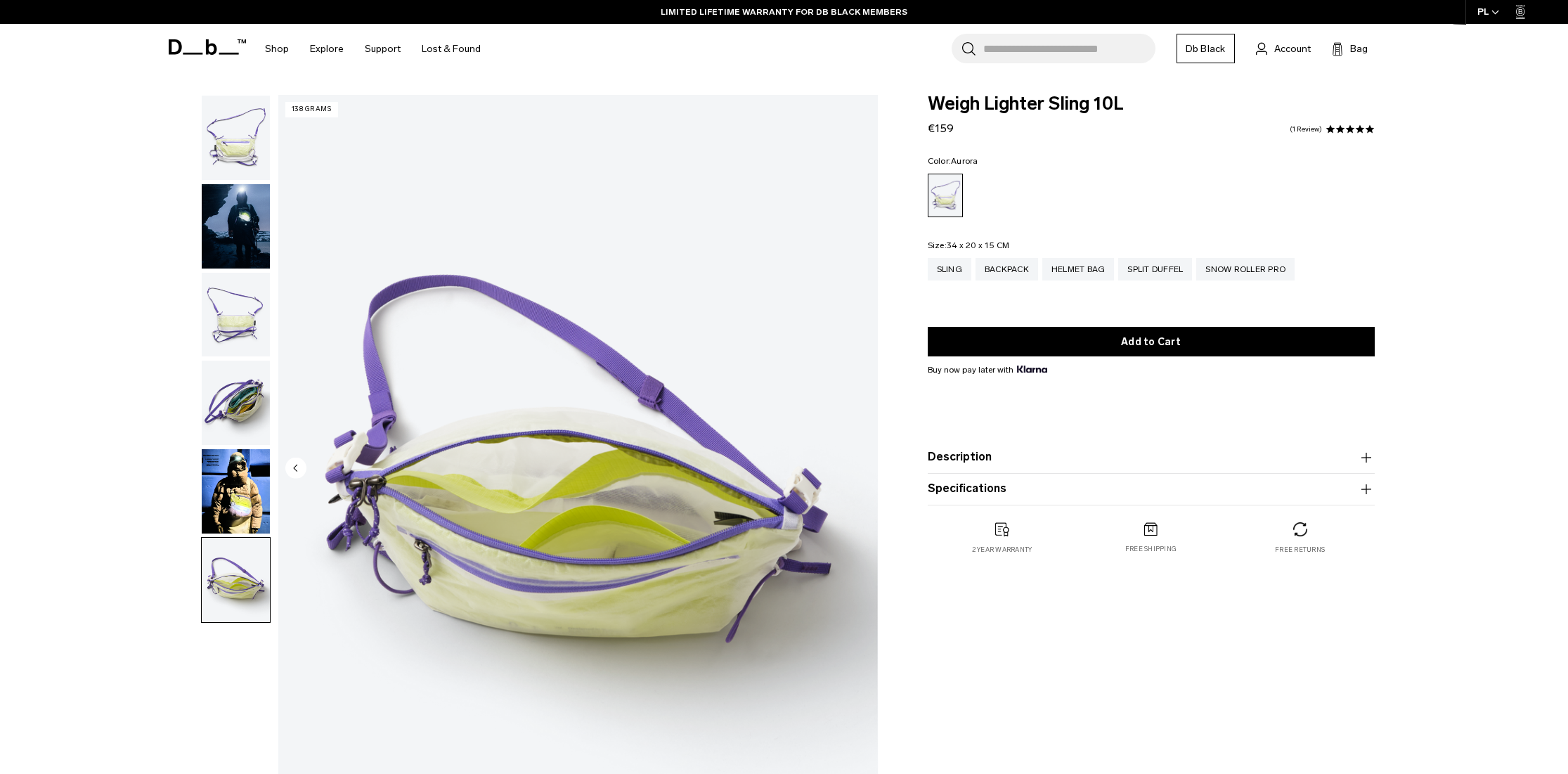
click at [254, 228] on img "button" at bounding box center [236, 227] width 68 height 84
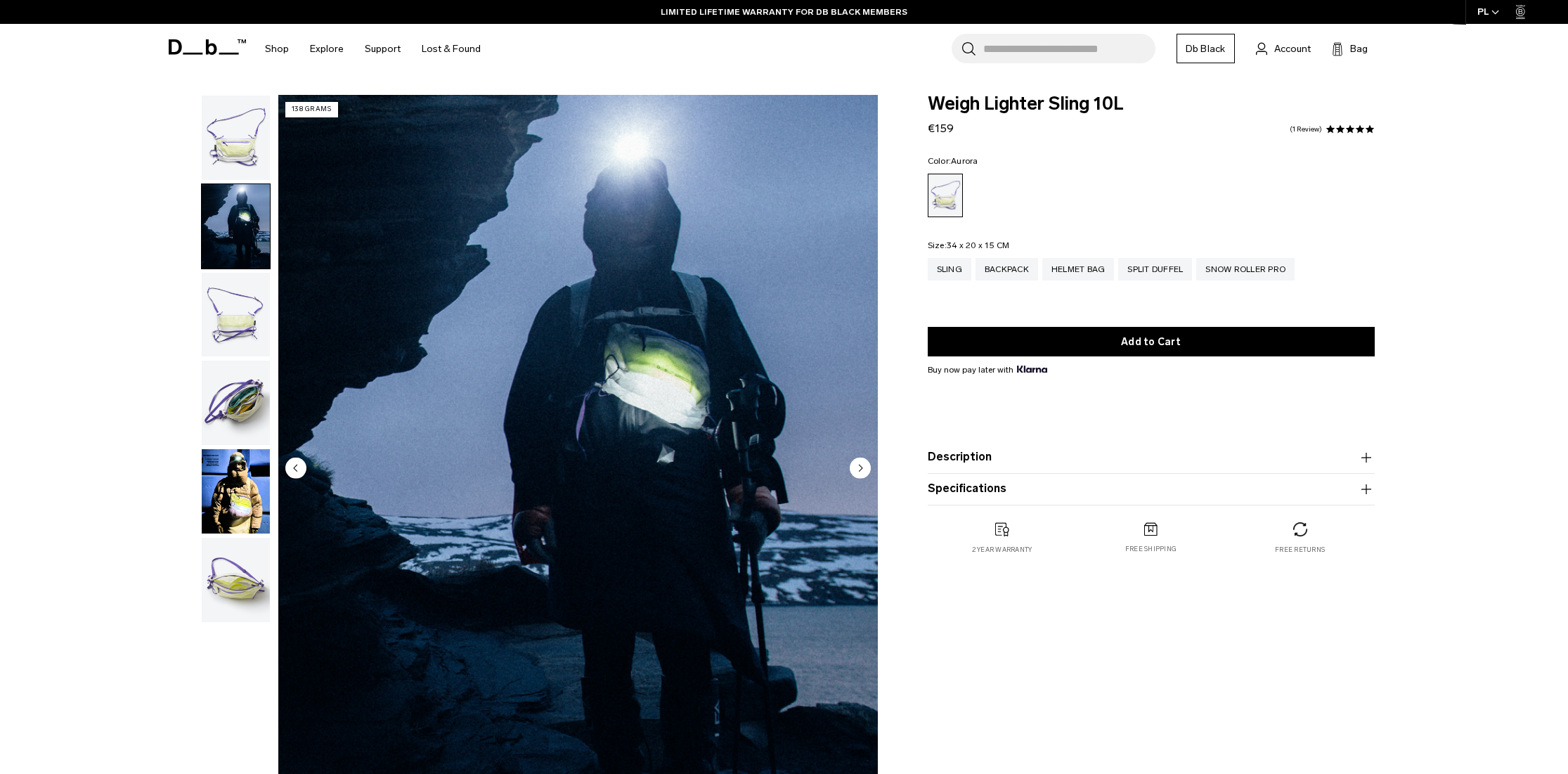
click at [244, 149] on img "button" at bounding box center [236, 138] width 68 height 84
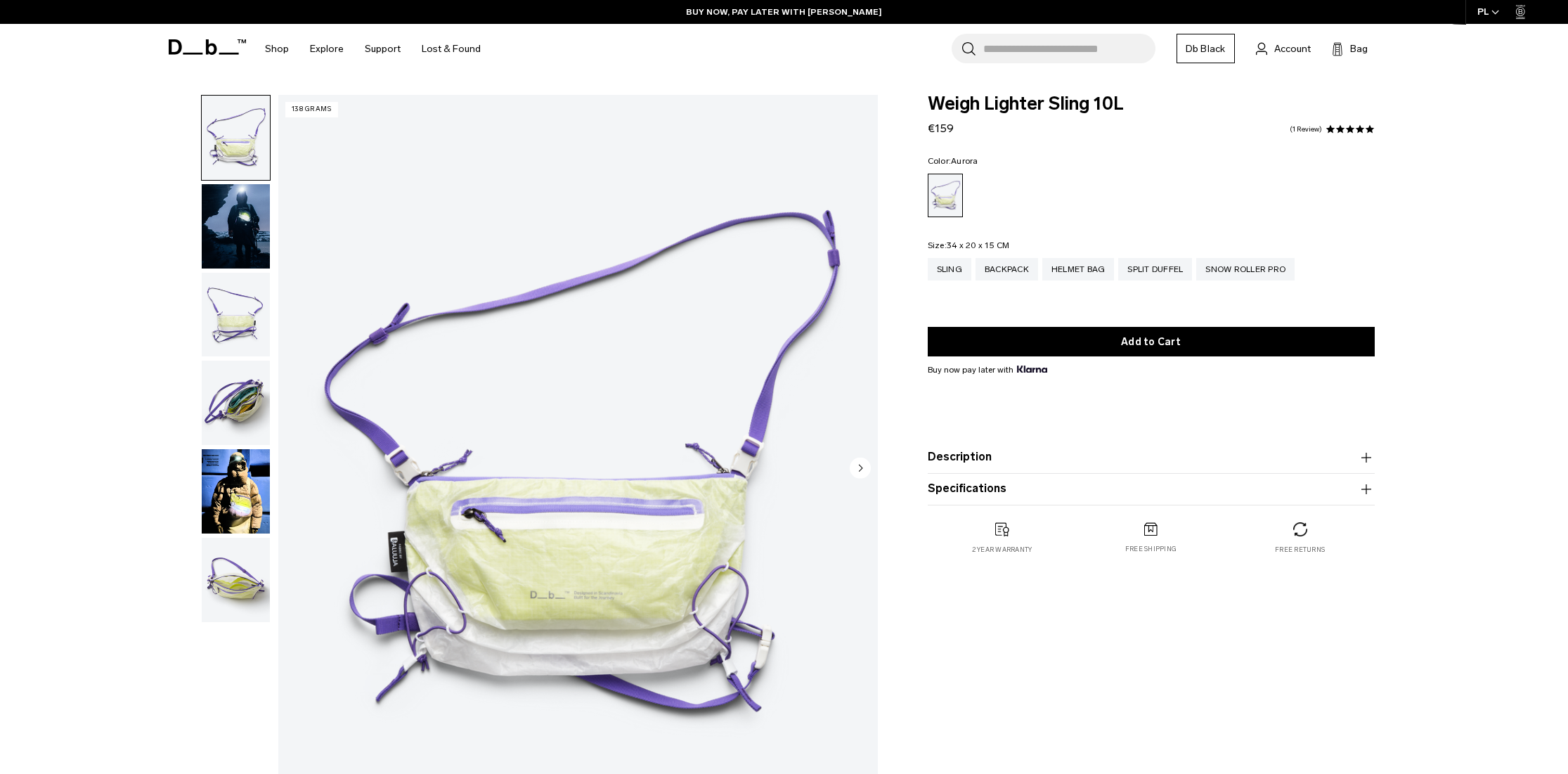
click at [224, 312] on img "button" at bounding box center [236, 315] width 68 height 84
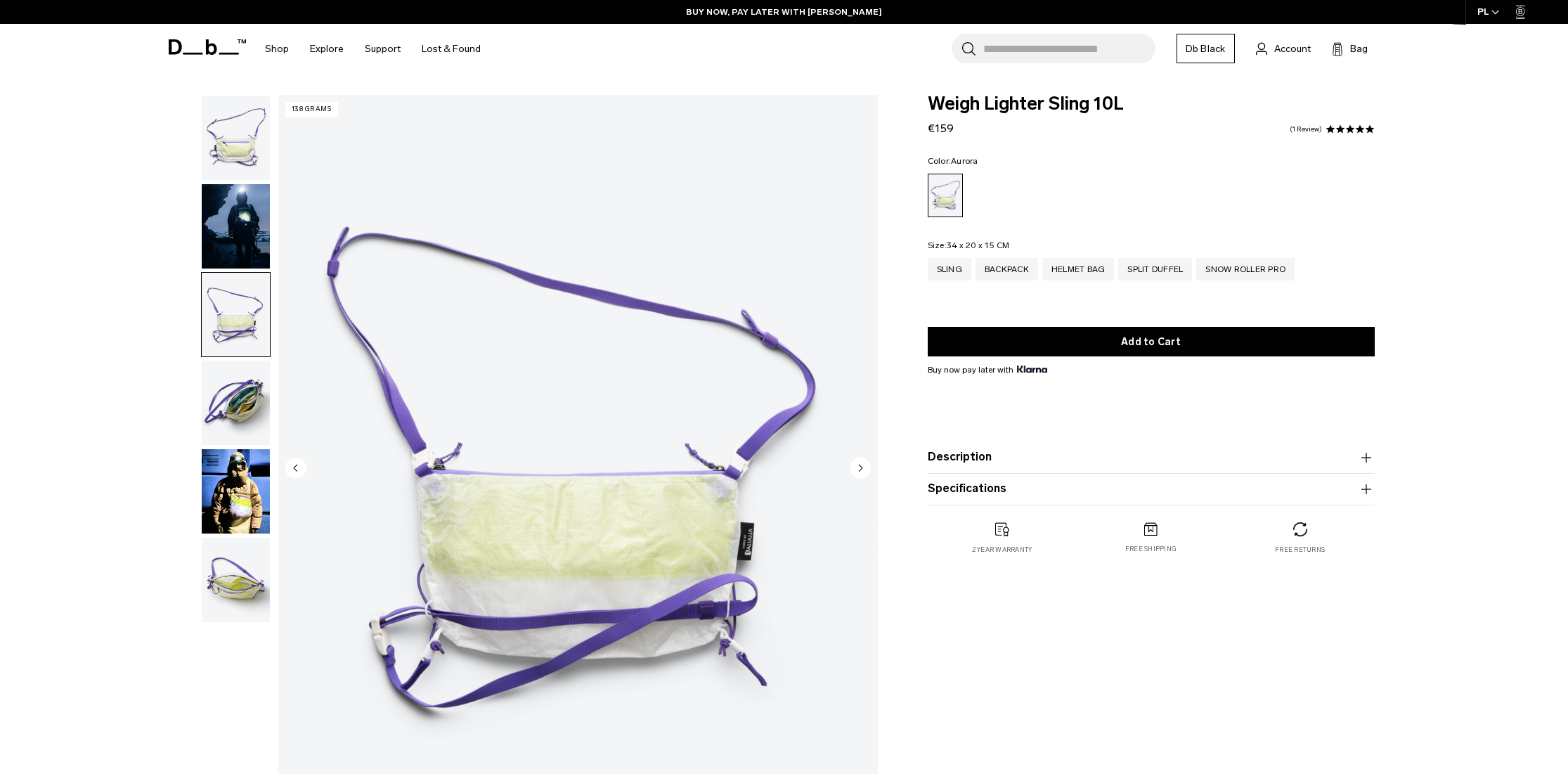
click at [228, 420] on img "button" at bounding box center [236, 403] width 68 height 84
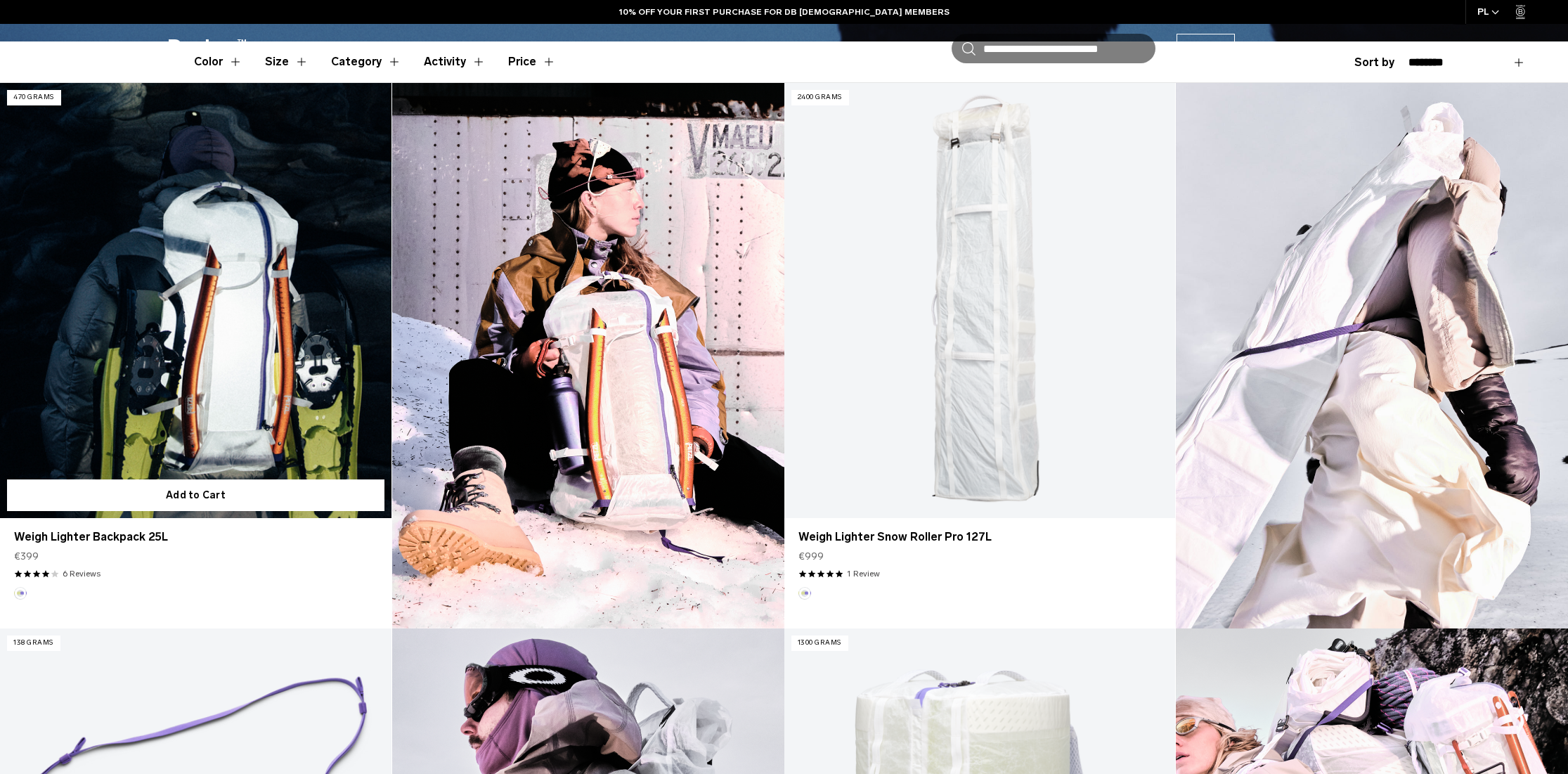
scroll to position [370, 0]
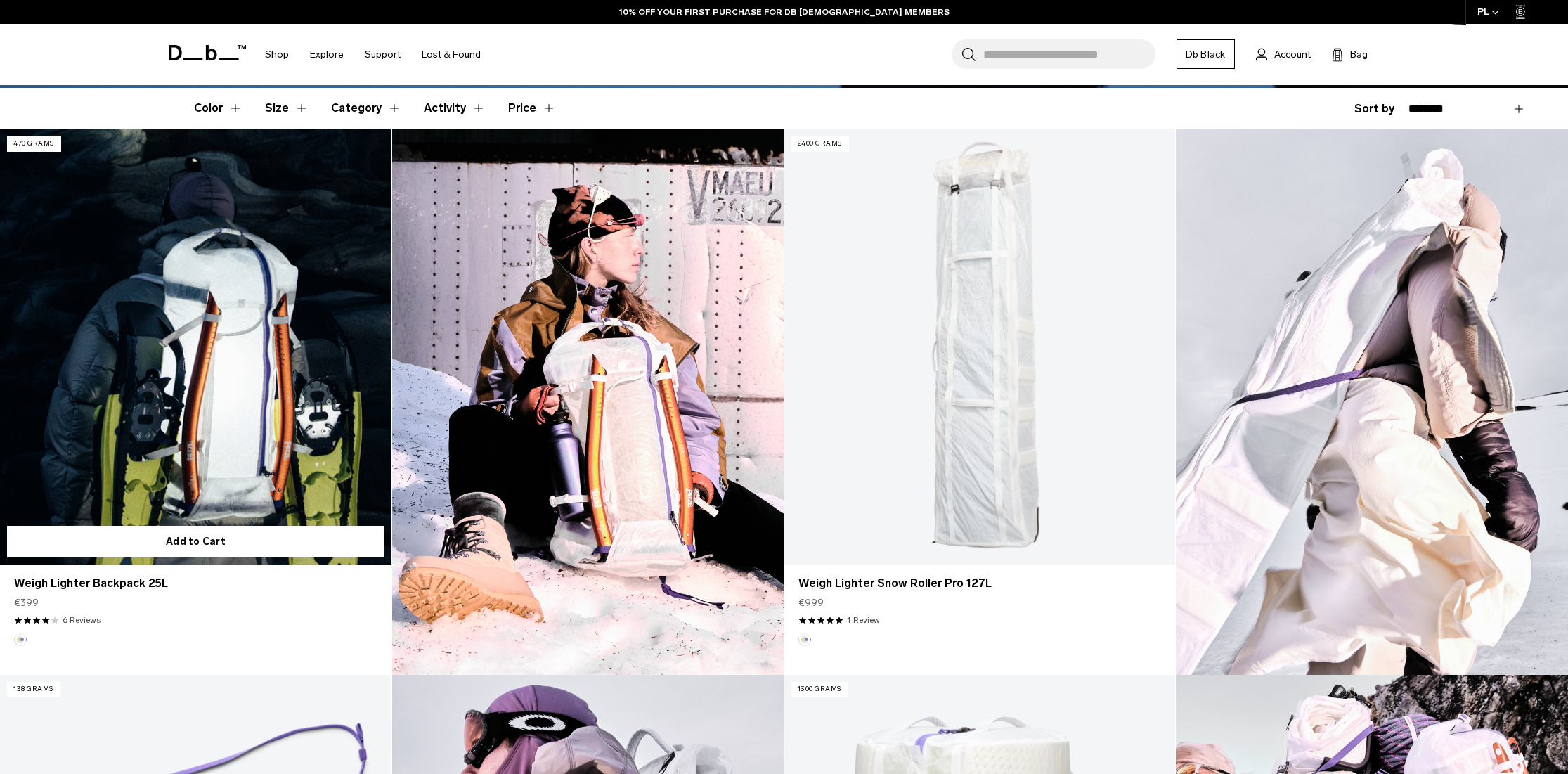
click at [306, 318] on link "Weigh Lighter Backpack 25L" at bounding box center [196, 346] width 392 height 435
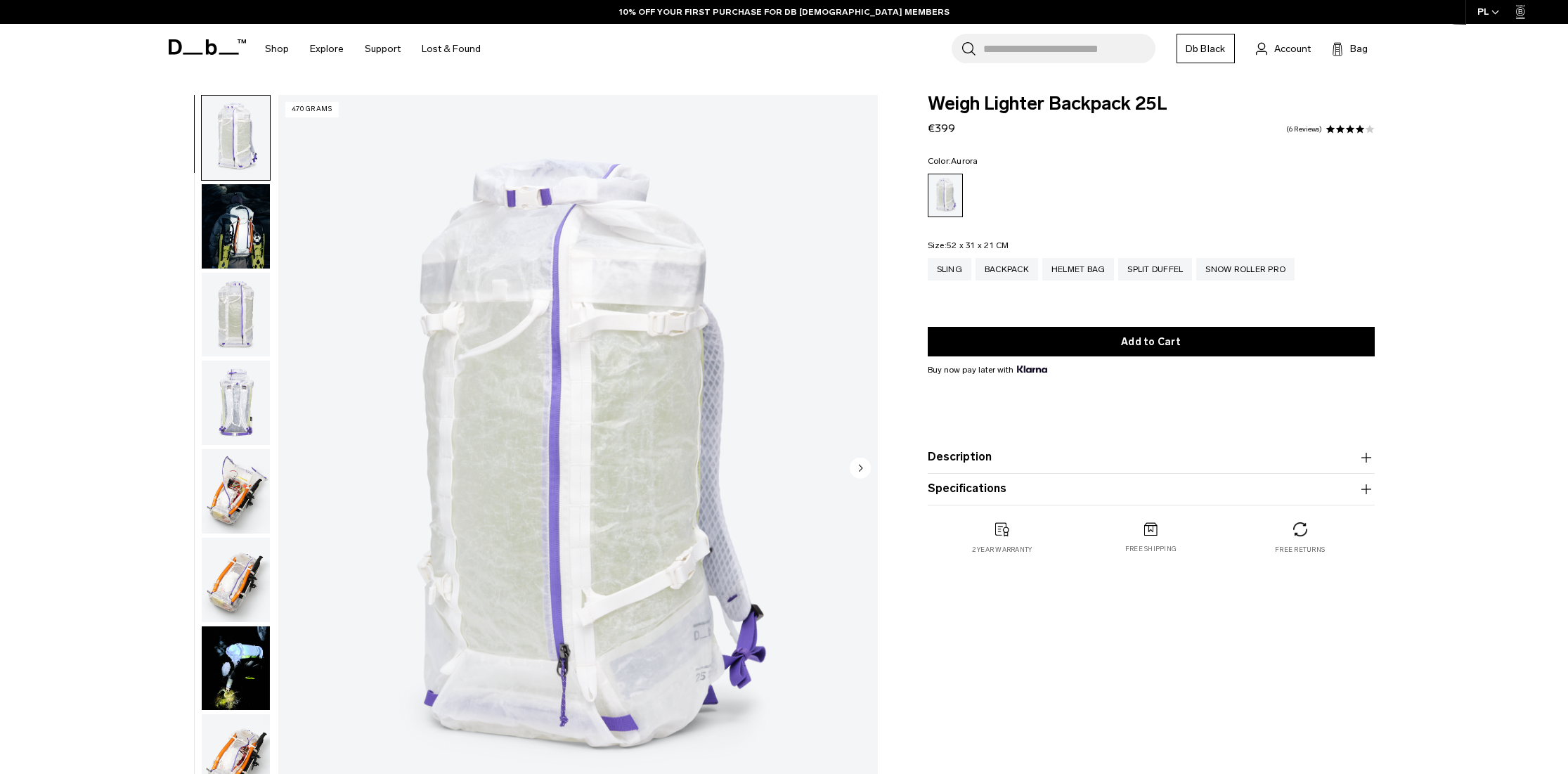
click at [237, 229] on img "button" at bounding box center [236, 227] width 68 height 84
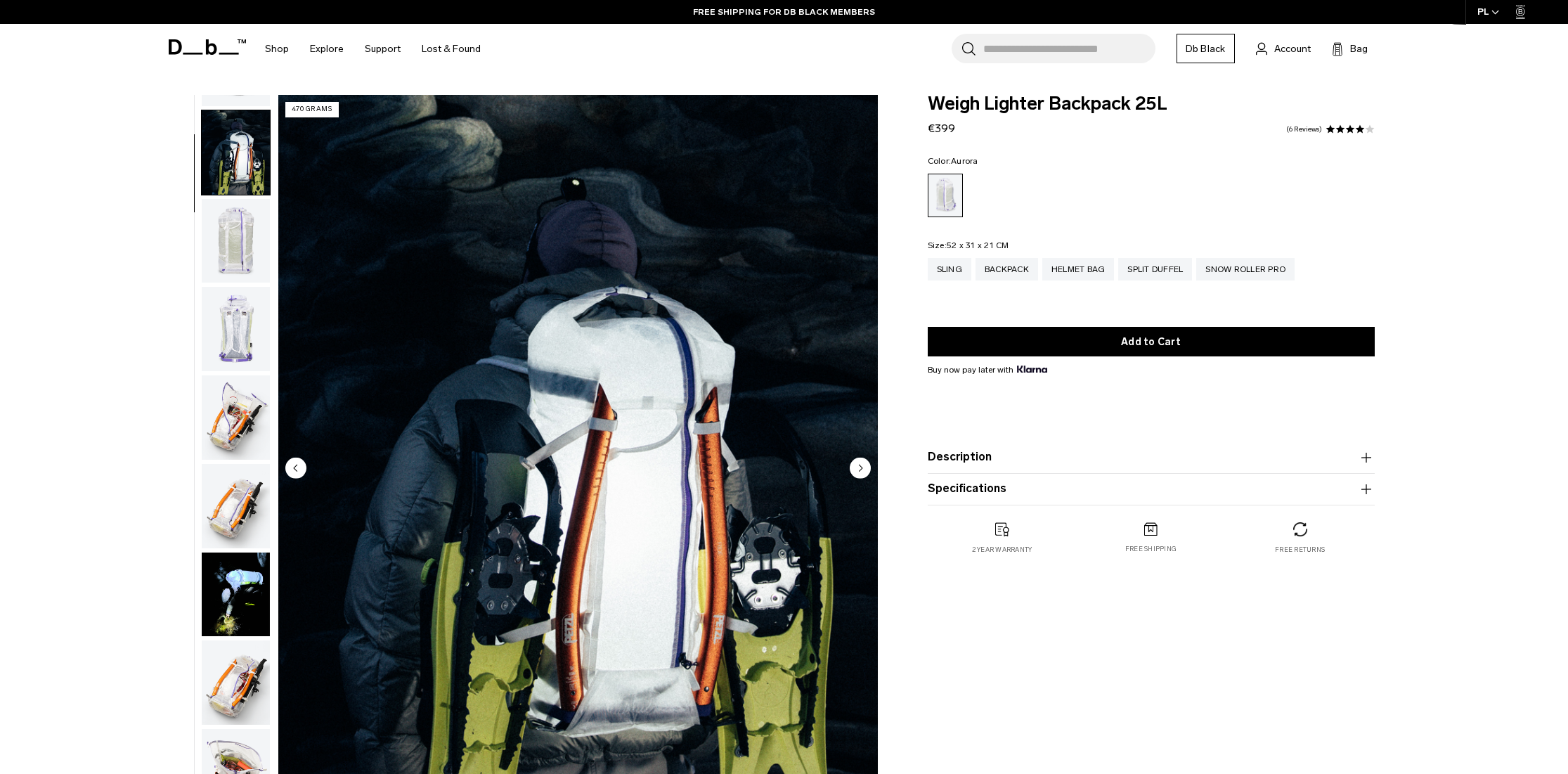
scroll to position [88, 0]
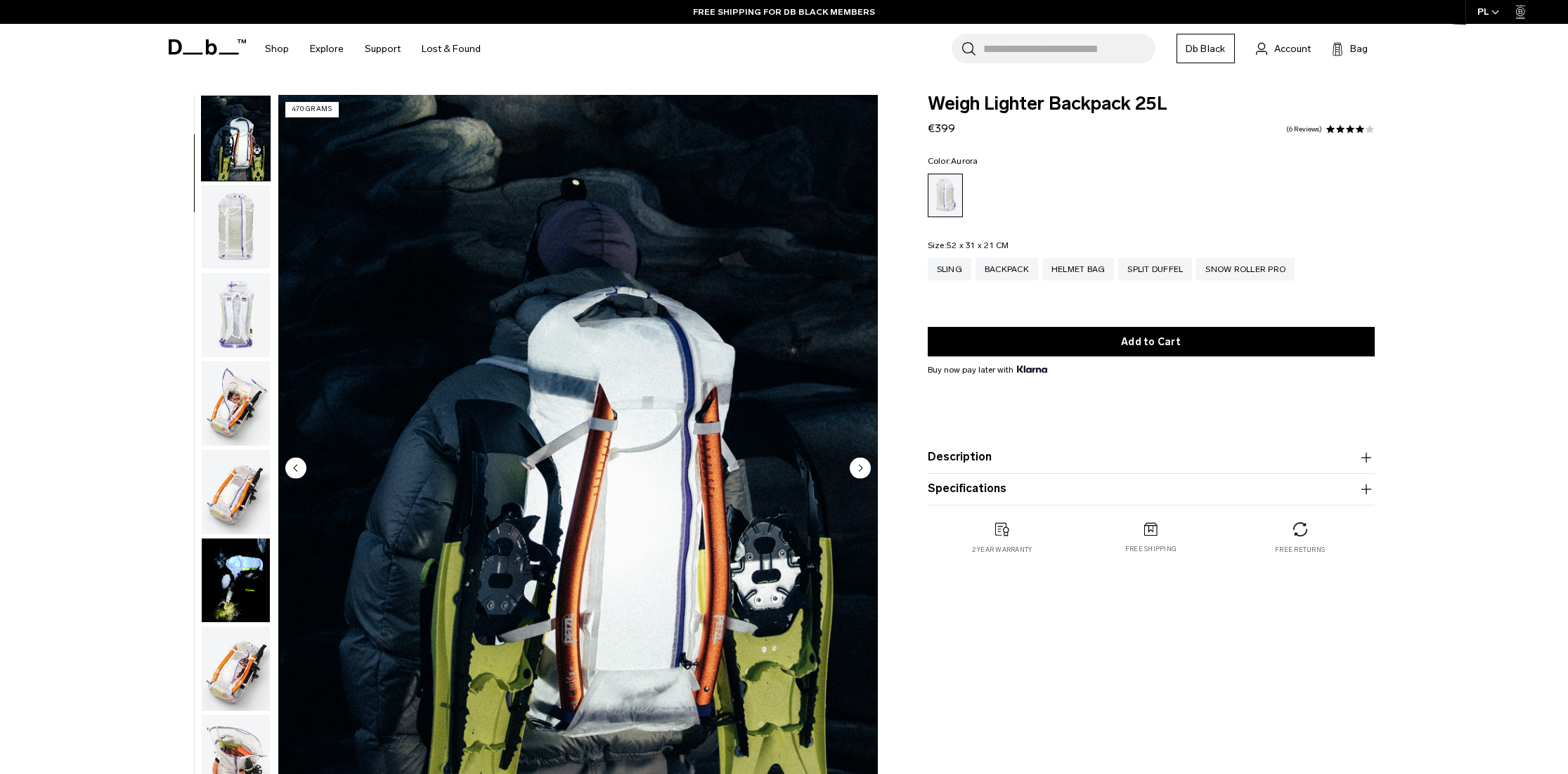
click at [231, 231] on img "button" at bounding box center [236, 227] width 68 height 84
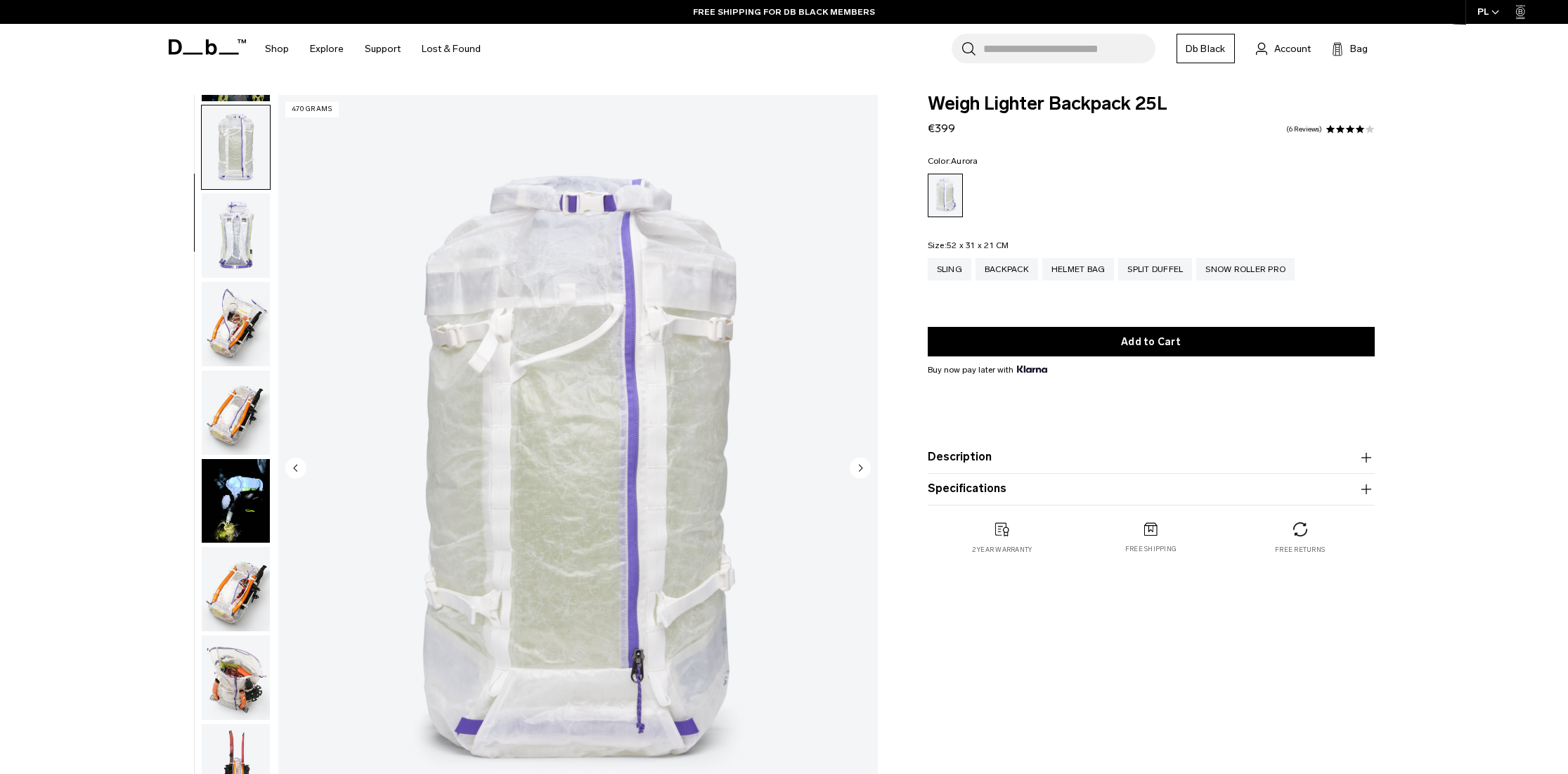
scroll to position [177, 0]
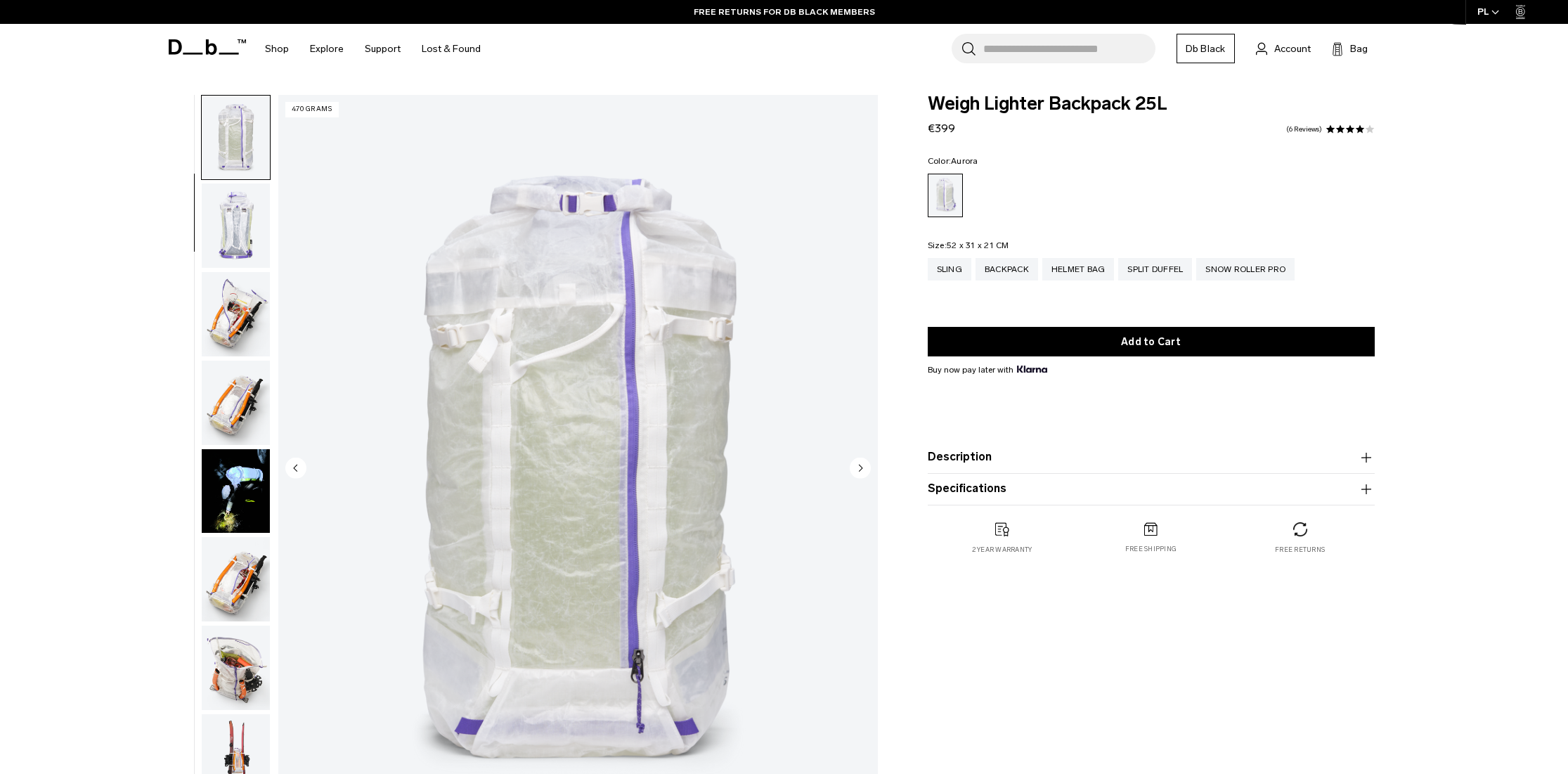
click at [231, 332] on img "button" at bounding box center [236, 314] width 68 height 84
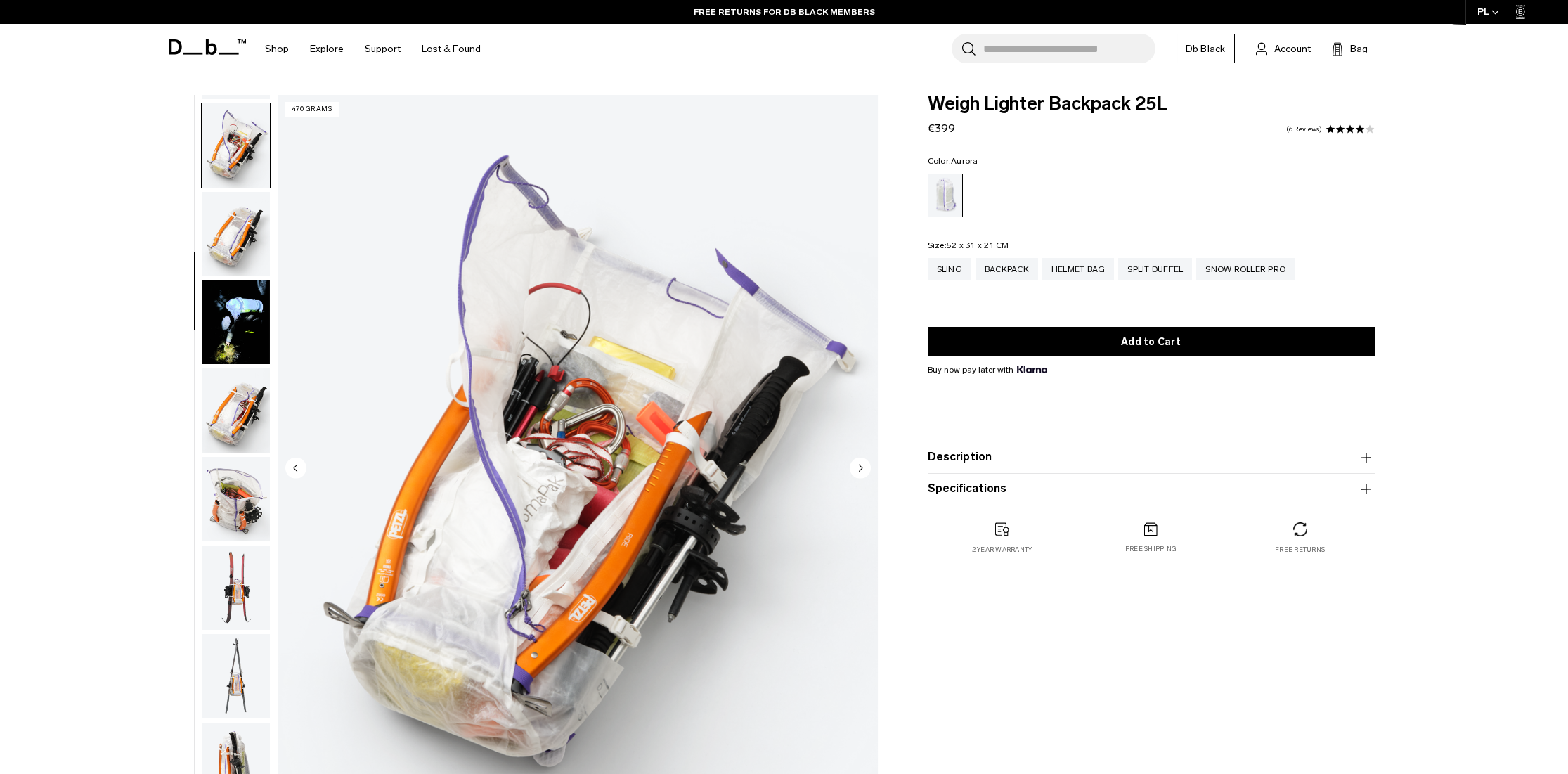
scroll to position [355, 0]
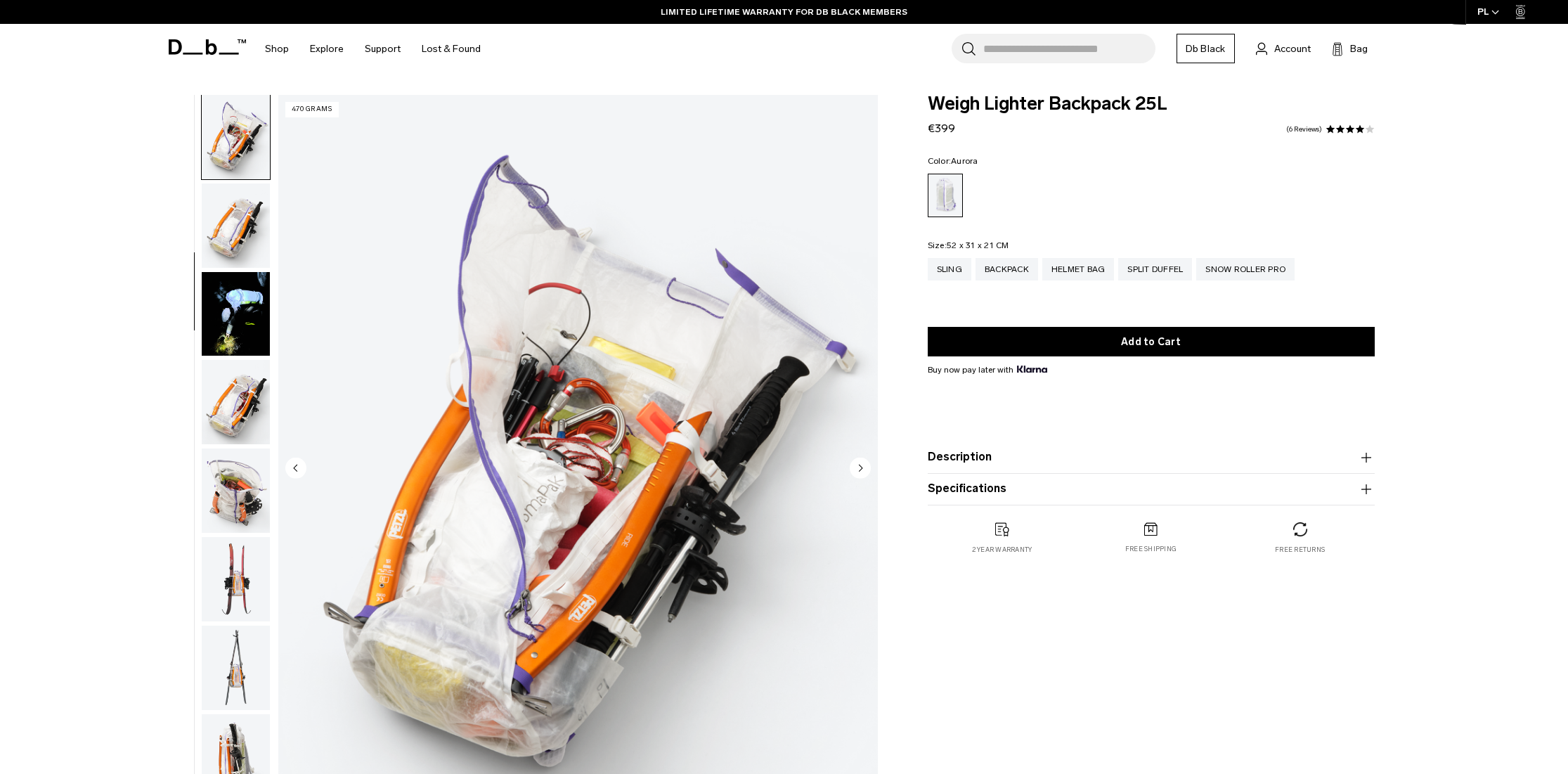
click at [229, 397] on img "button" at bounding box center [236, 402] width 68 height 84
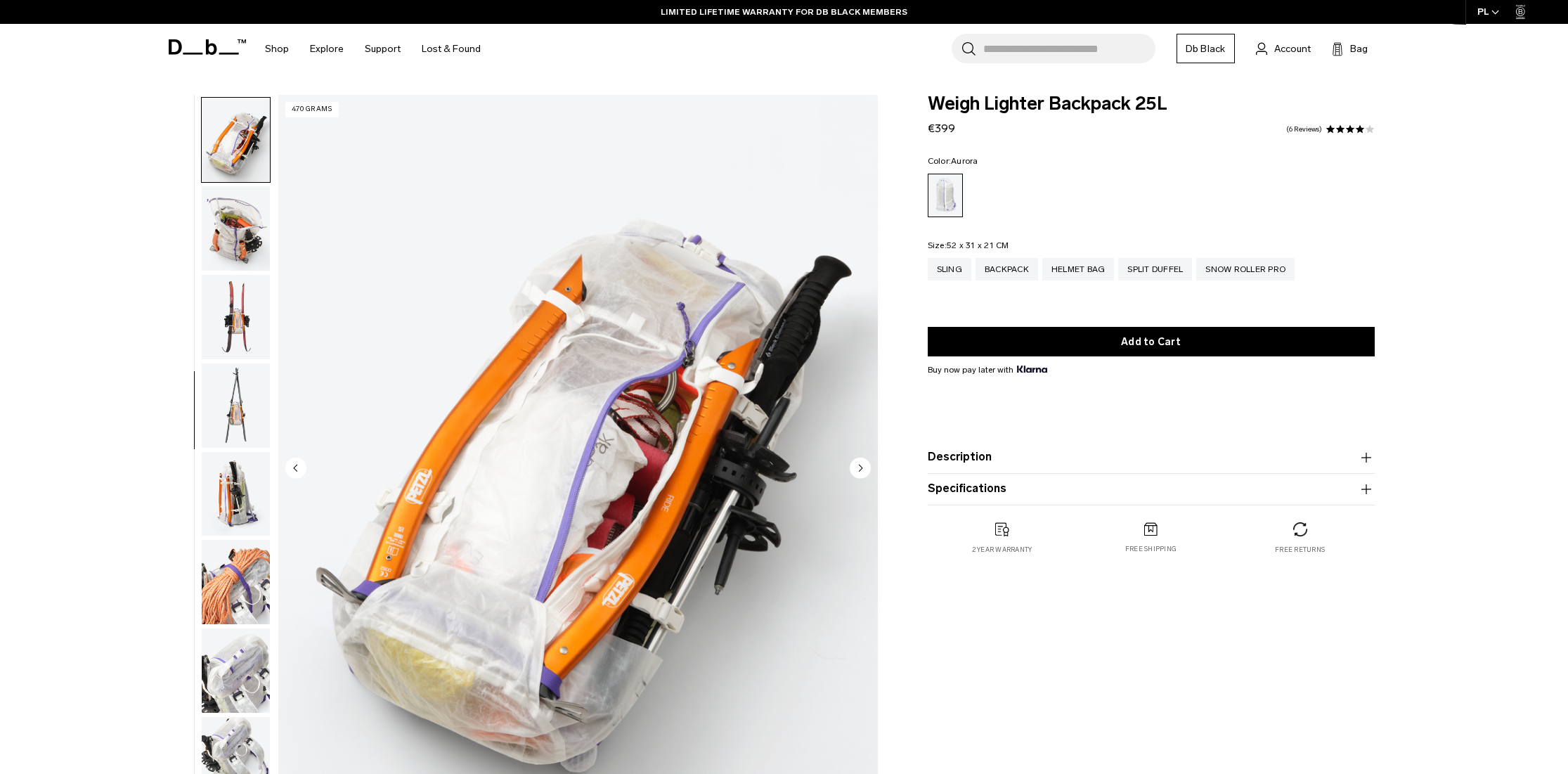
scroll to position [619, 0]
click at [228, 486] on img "button" at bounding box center [236, 491] width 68 height 84
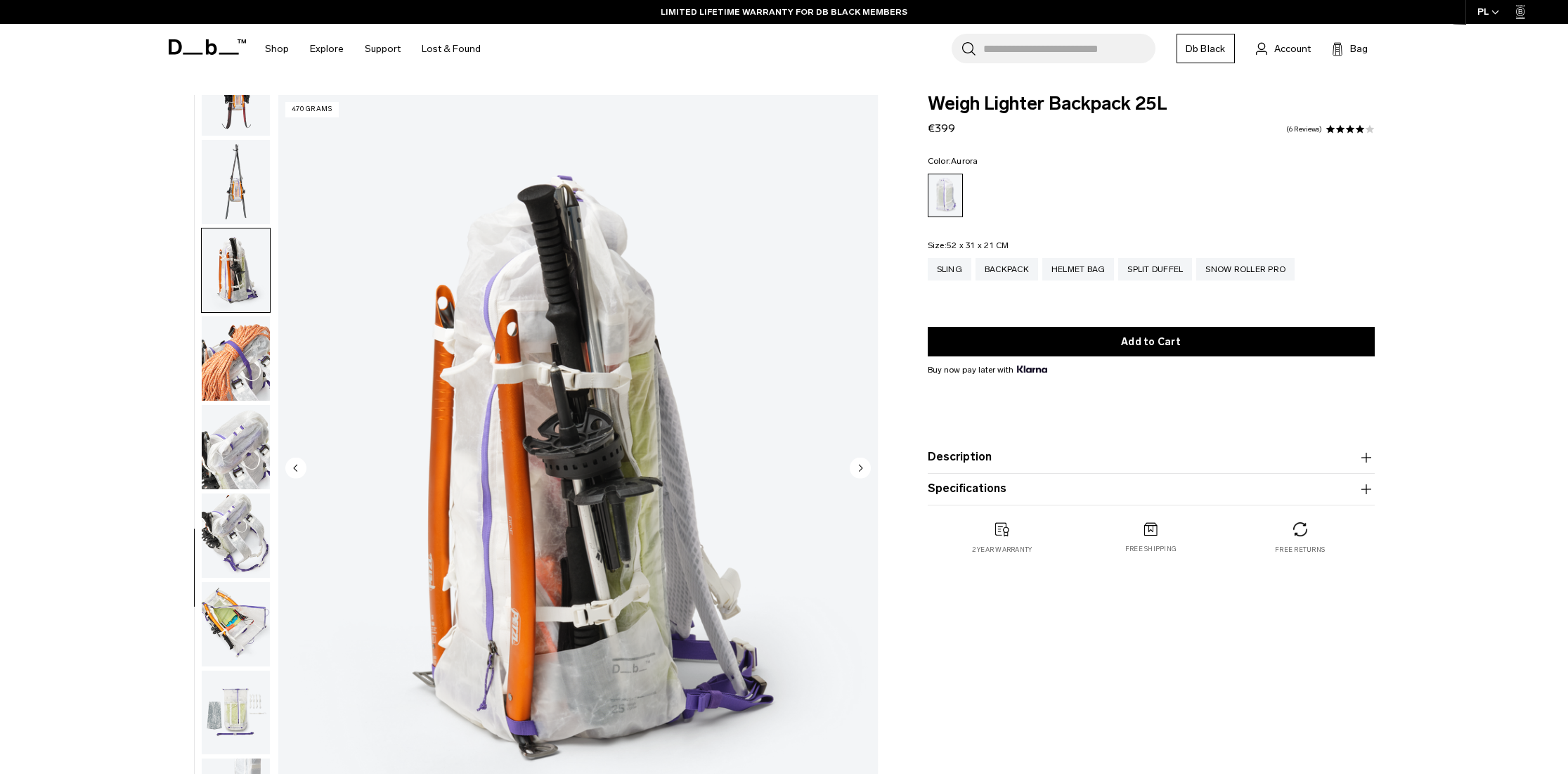
scroll to position [843, 0]
click at [239, 548] on img "button" at bounding box center [236, 536] width 68 height 84
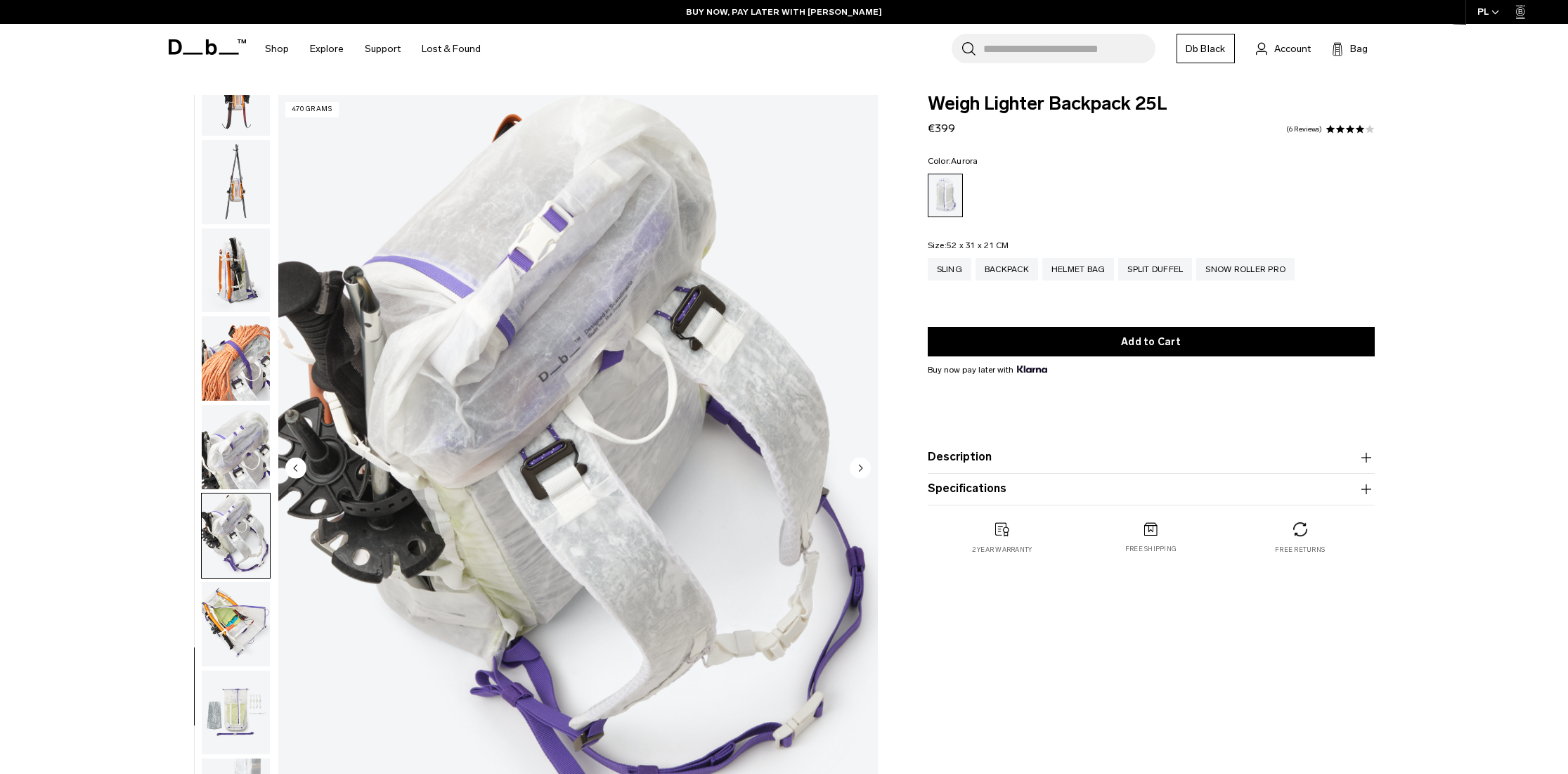
click at [236, 614] on img "button" at bounding box center [236, 624] width 68 height 84
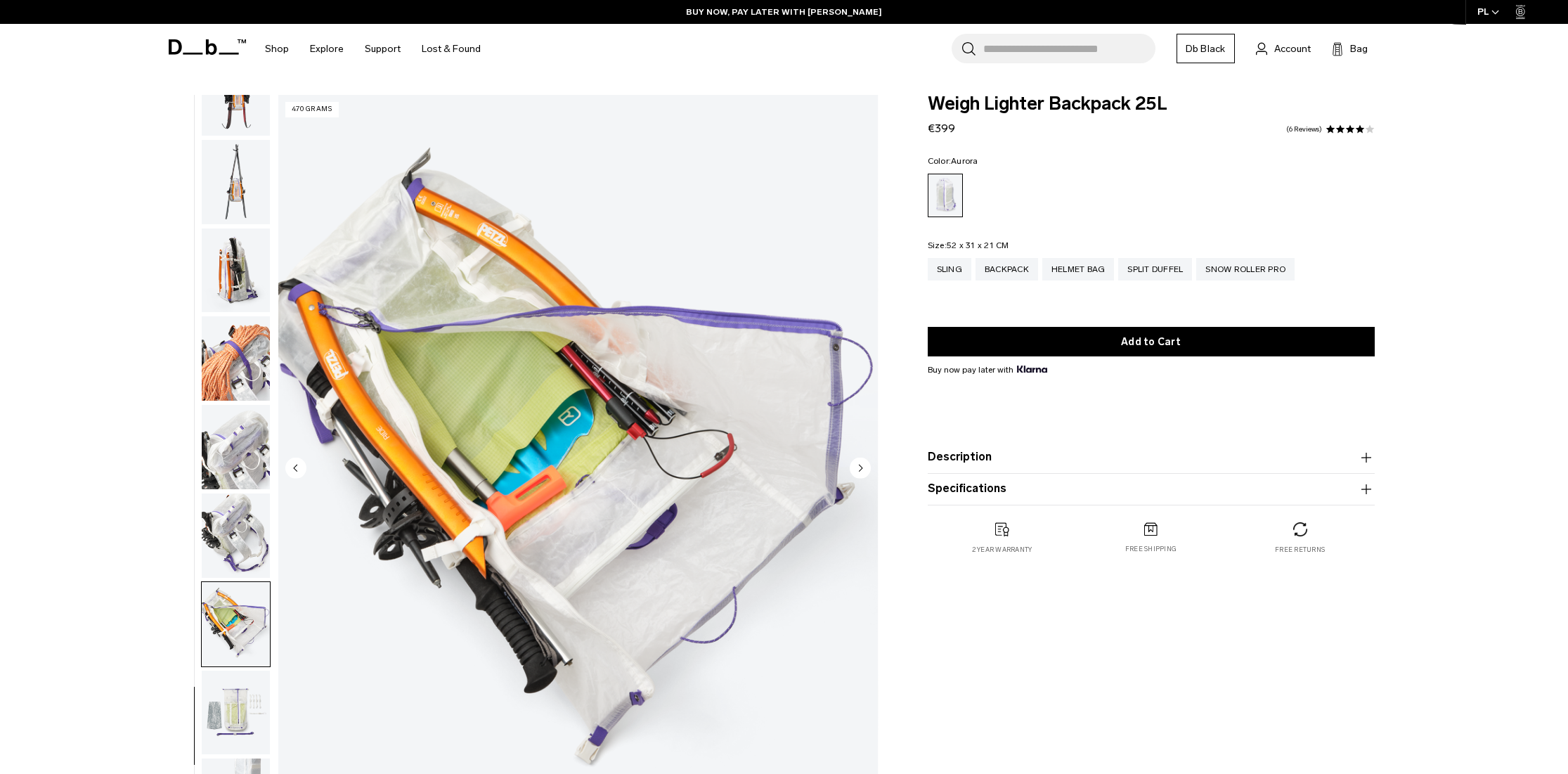
click at [231, 710] on img "button" at bounding box center [236, 713] width 68 height 84
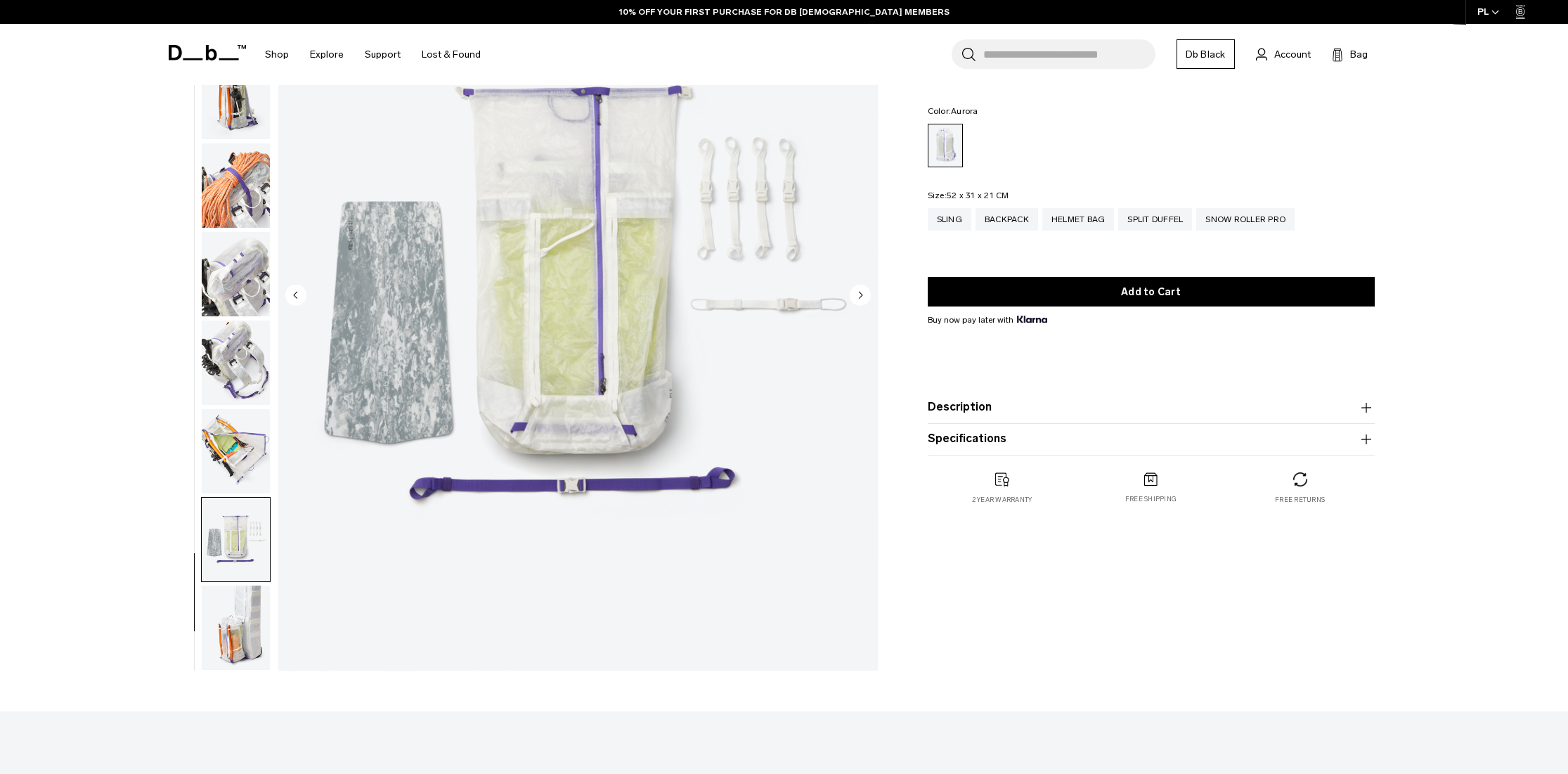
scroll to position [0, 0]
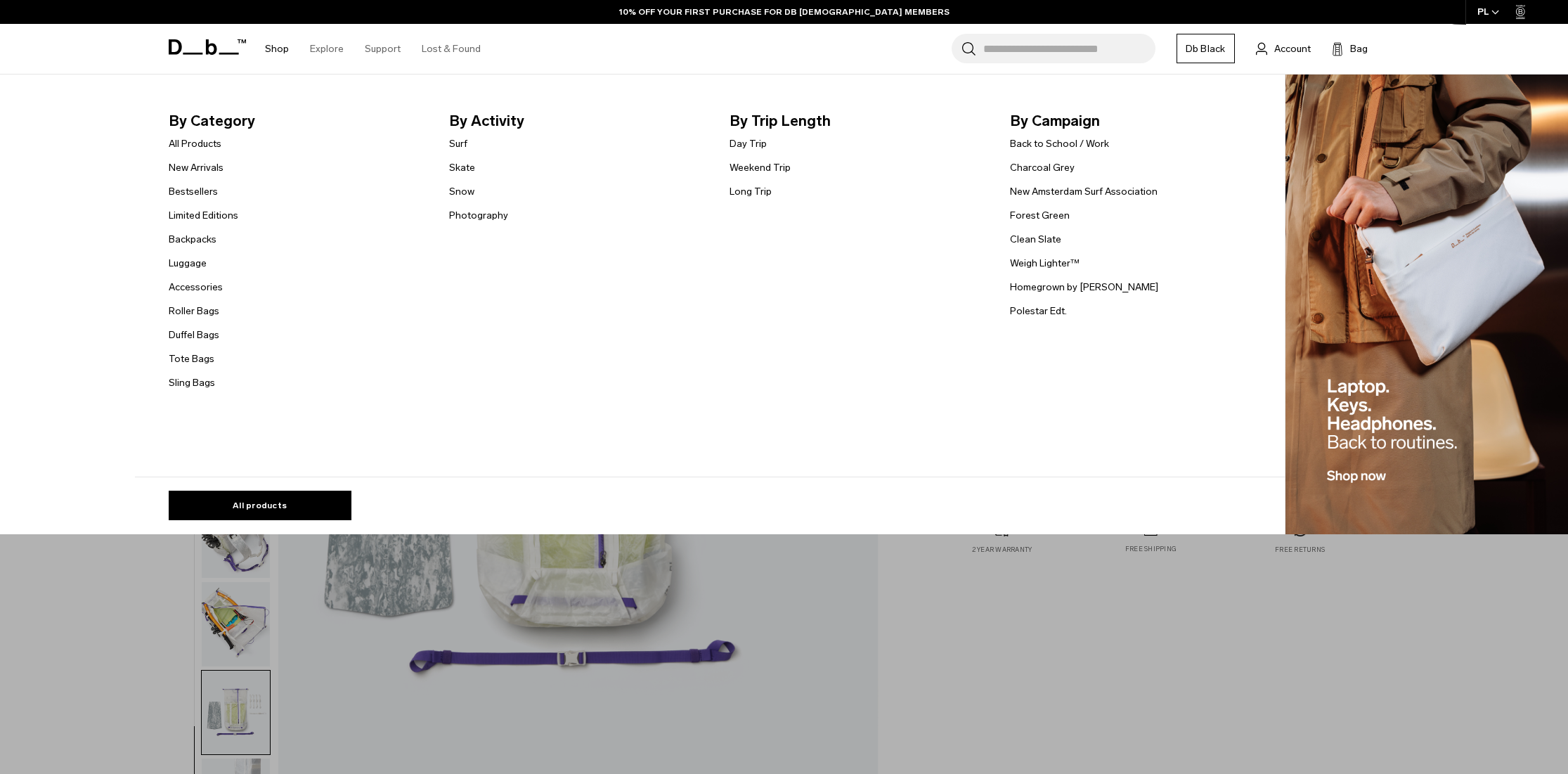
click at [275, 50] on link "Shop" at bounding box center [277, 49] width 24 height 50
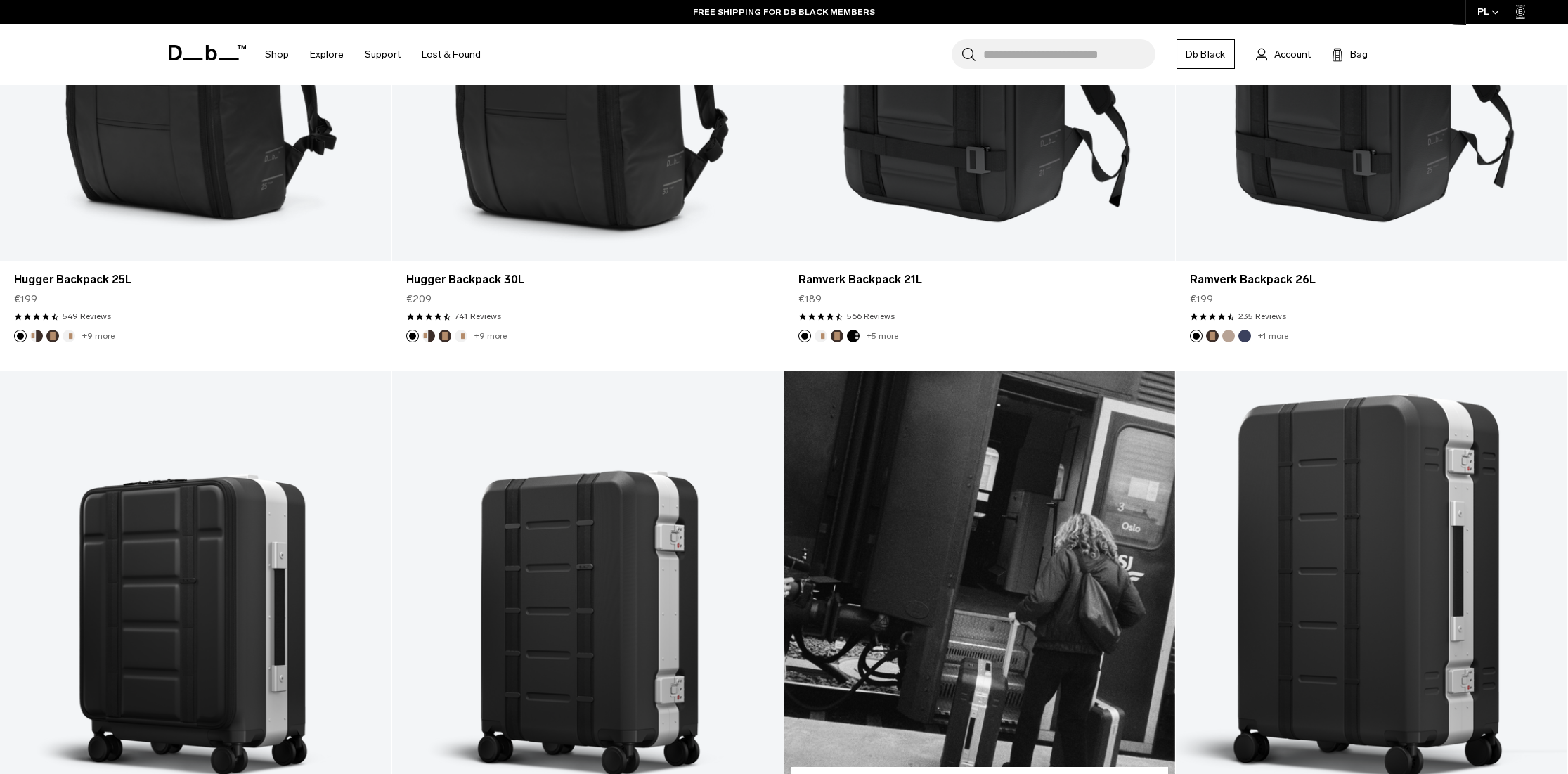
scroll to position [492, 0]
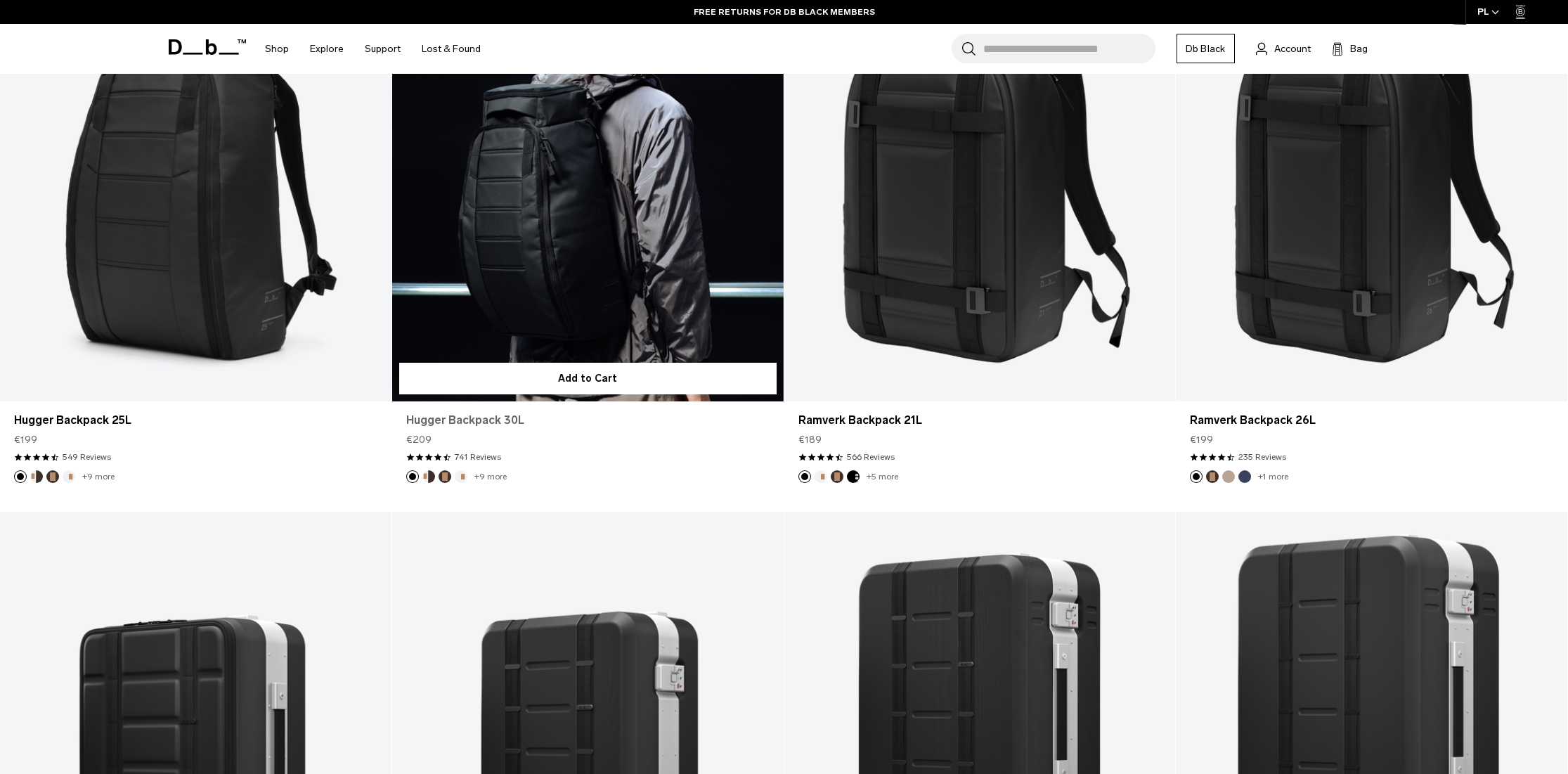
click at [482, 415] on link "Hugger Backpack 30L" at bounding box center [589, 420] width 364 height 17
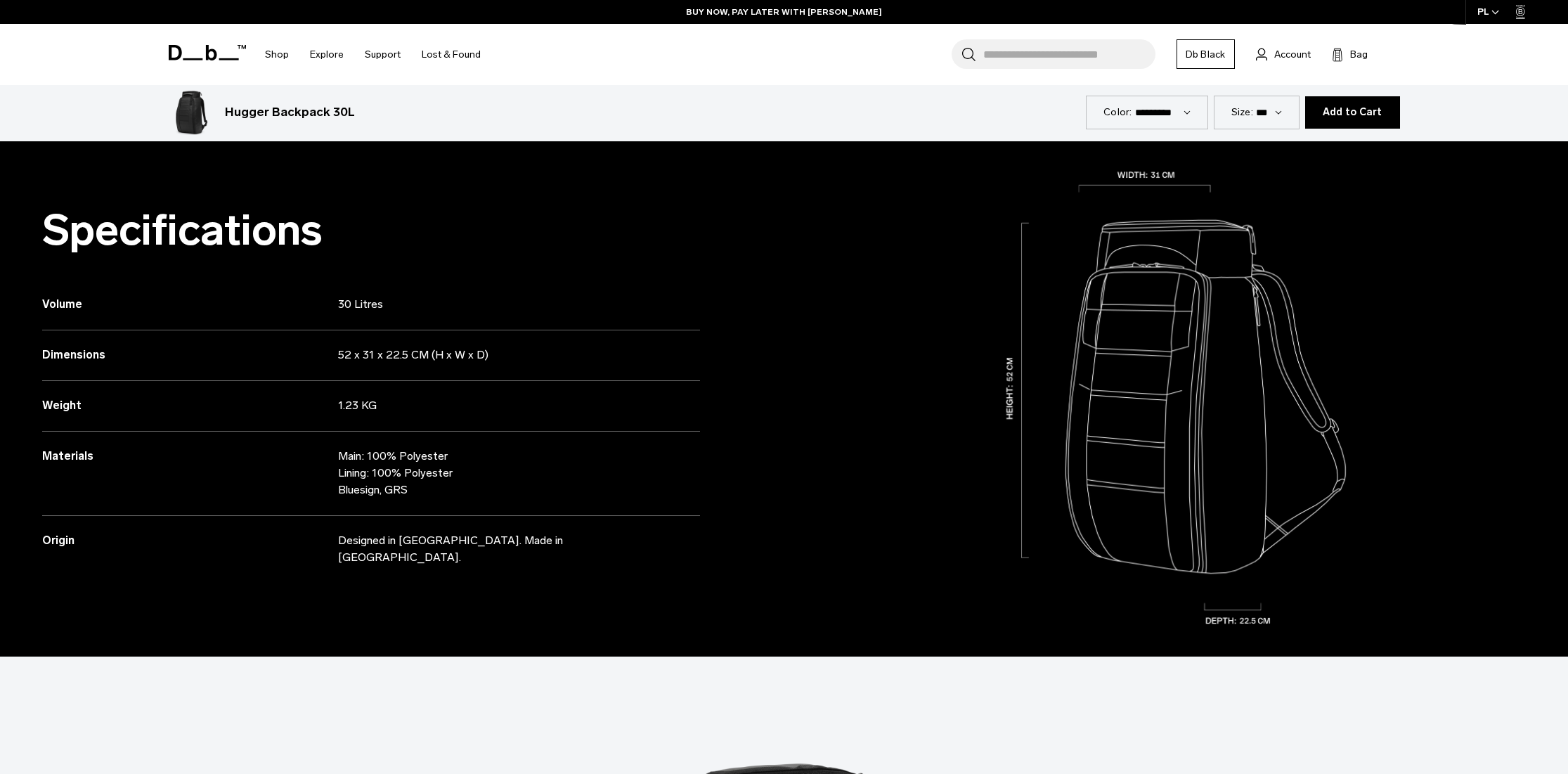
scroll to position [1477, 0]
